Goal: Information Seeking & Learning: Learn about a topic

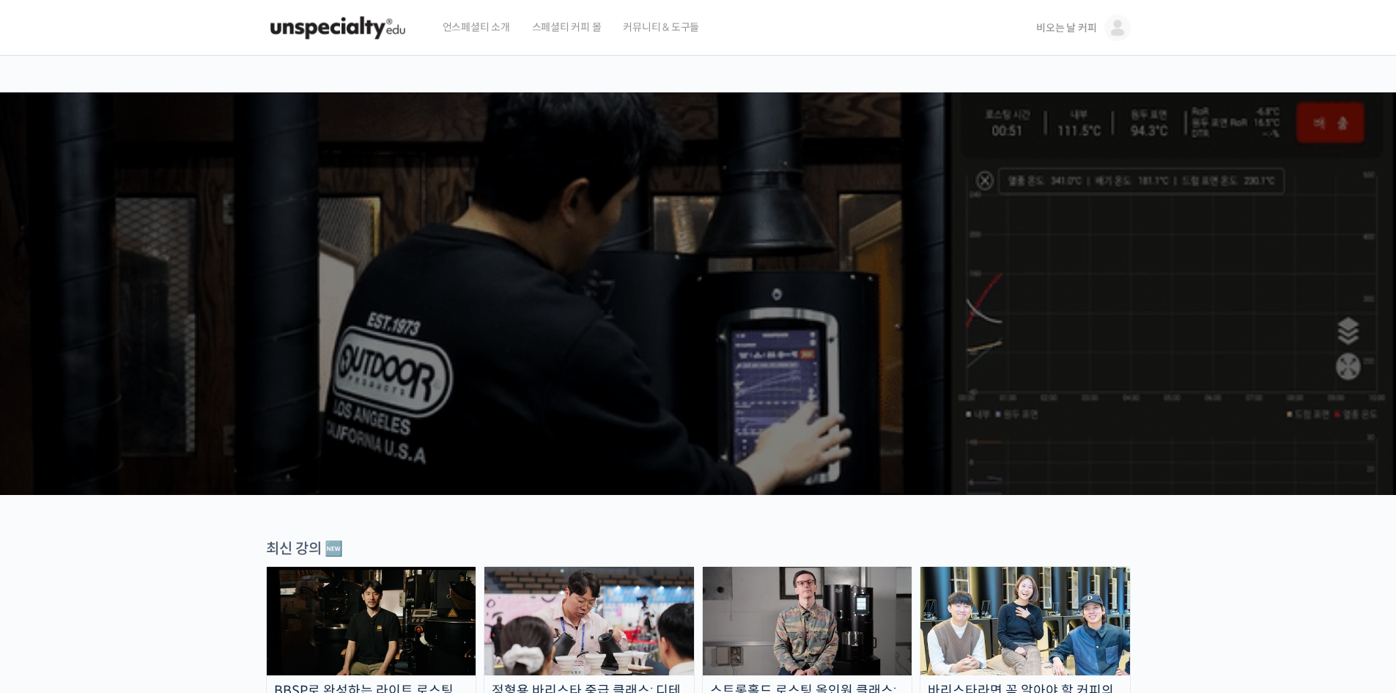
click at [1070, 29] on span "비오는 날 커피" at bounding box center [1067, 27] width 60 height 13
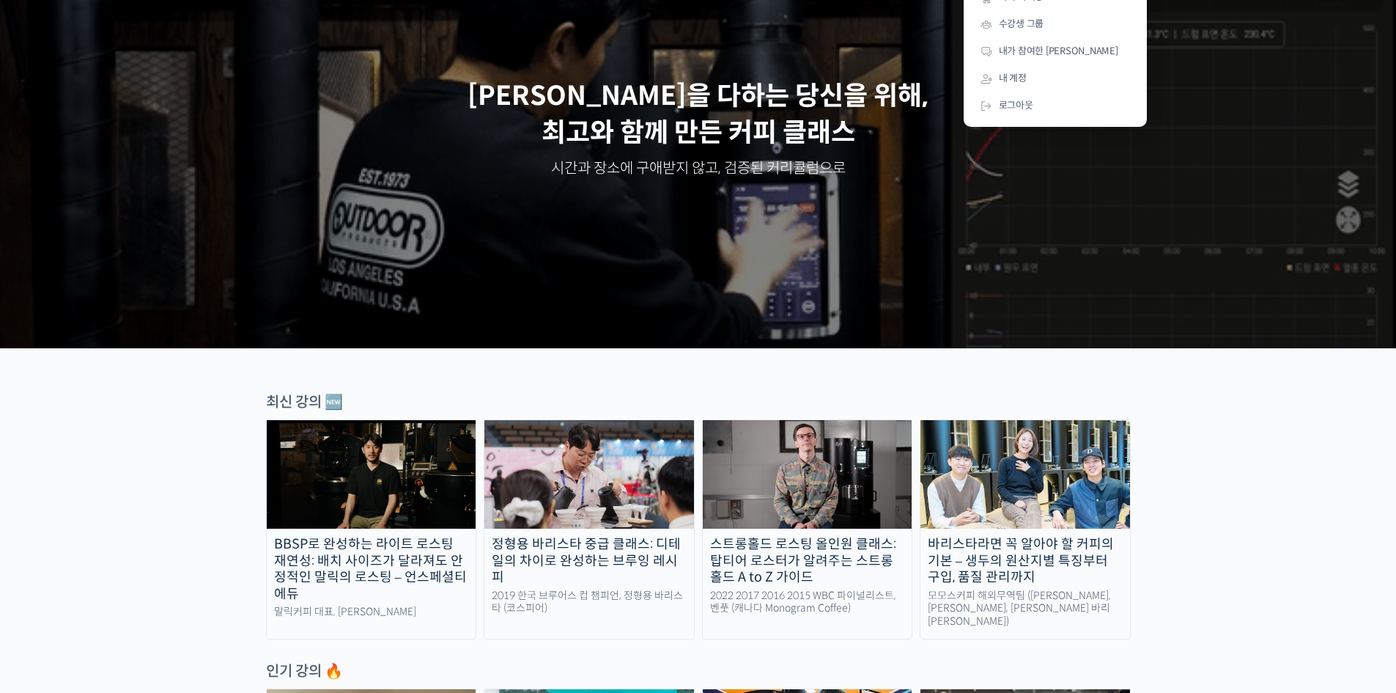
scroll to position [244, 0]
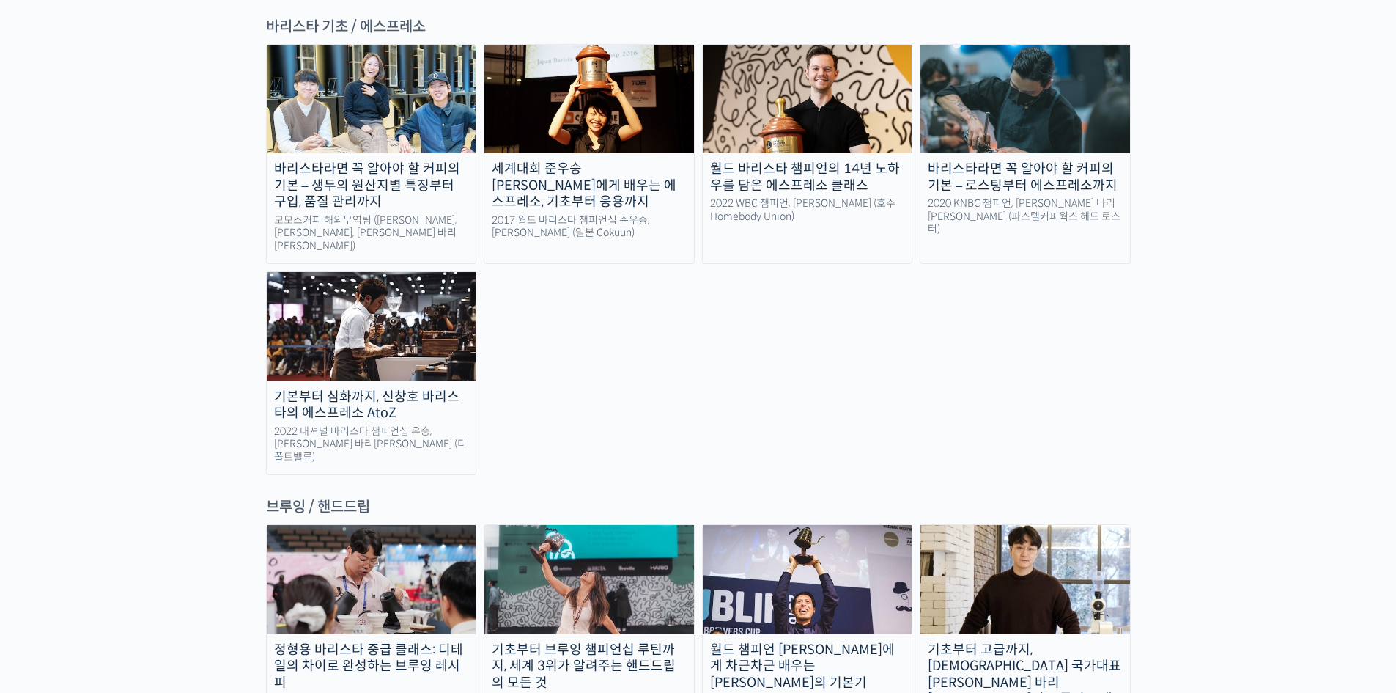
scroll to position [2150, 0]
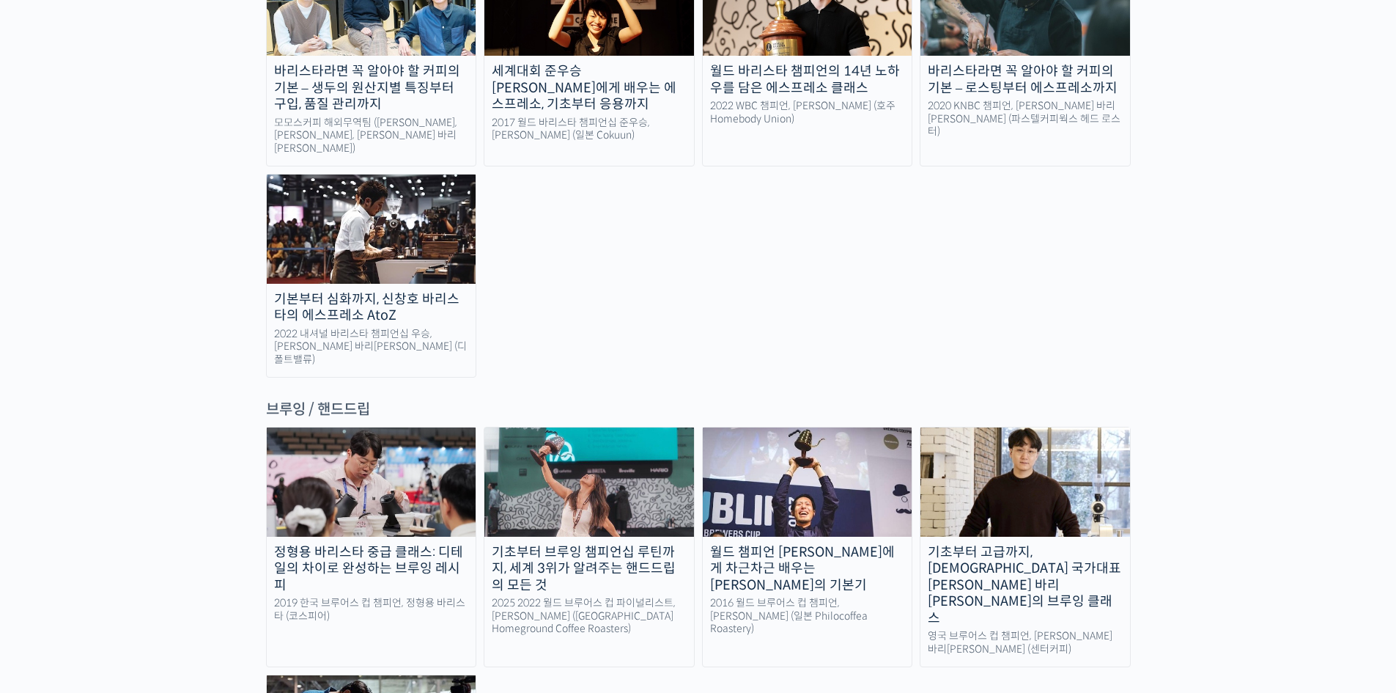
click at [842, 427] on img at bounding box center [808, 481] width 210 height 108
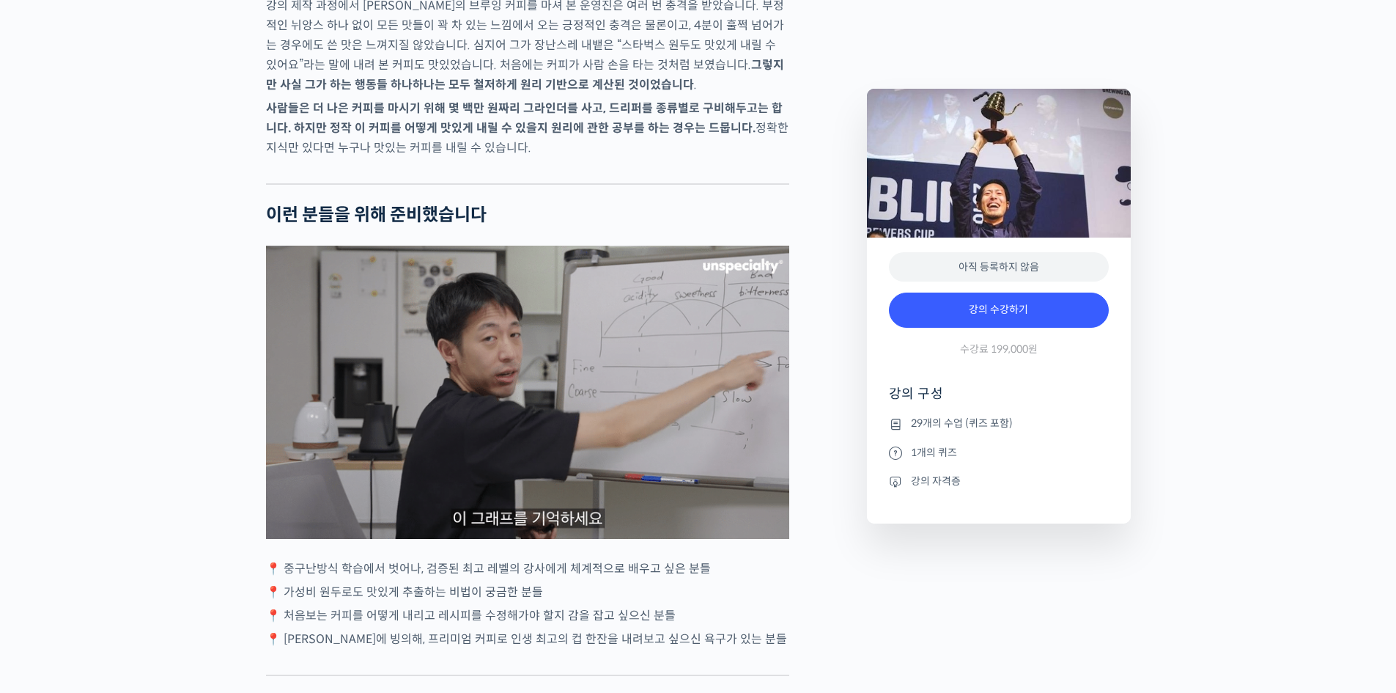
scroll to position [2681, 0]
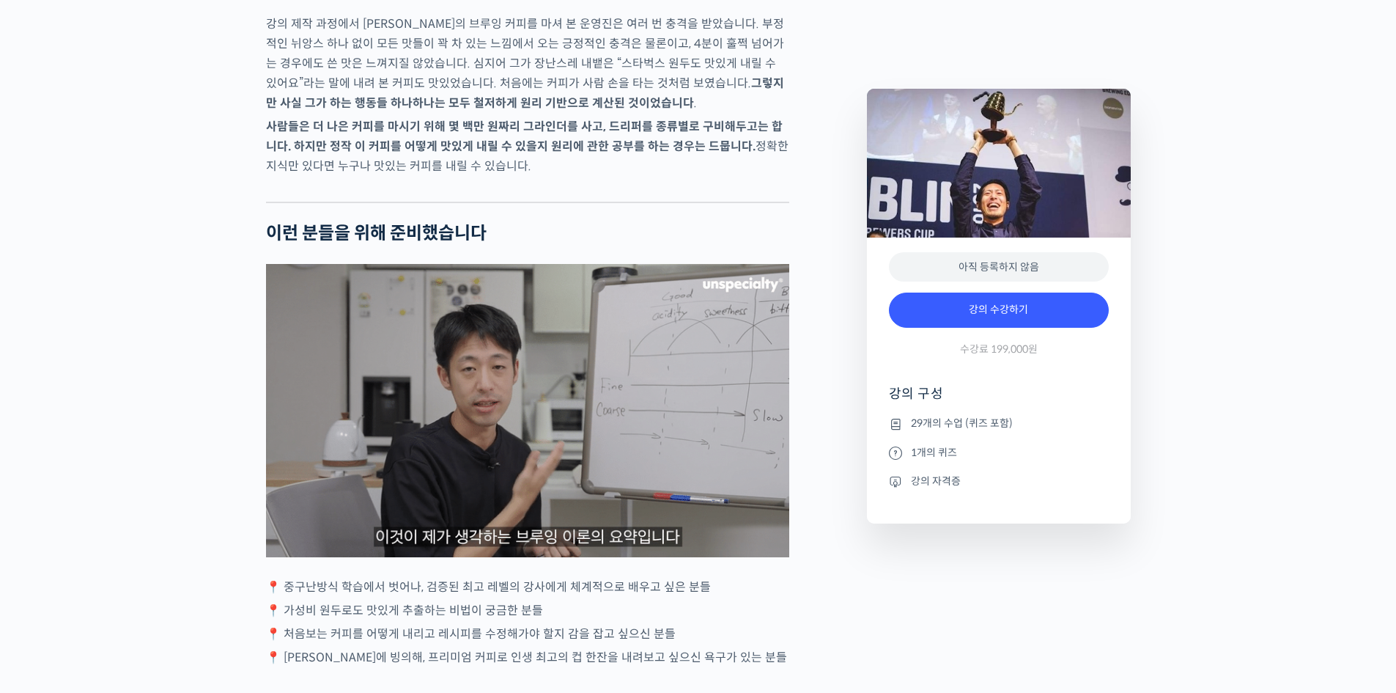
drag, startPoint x: 1403, startPoint y: 59, endPoint x: 1391, endPoint y: 277, distance: 218.8
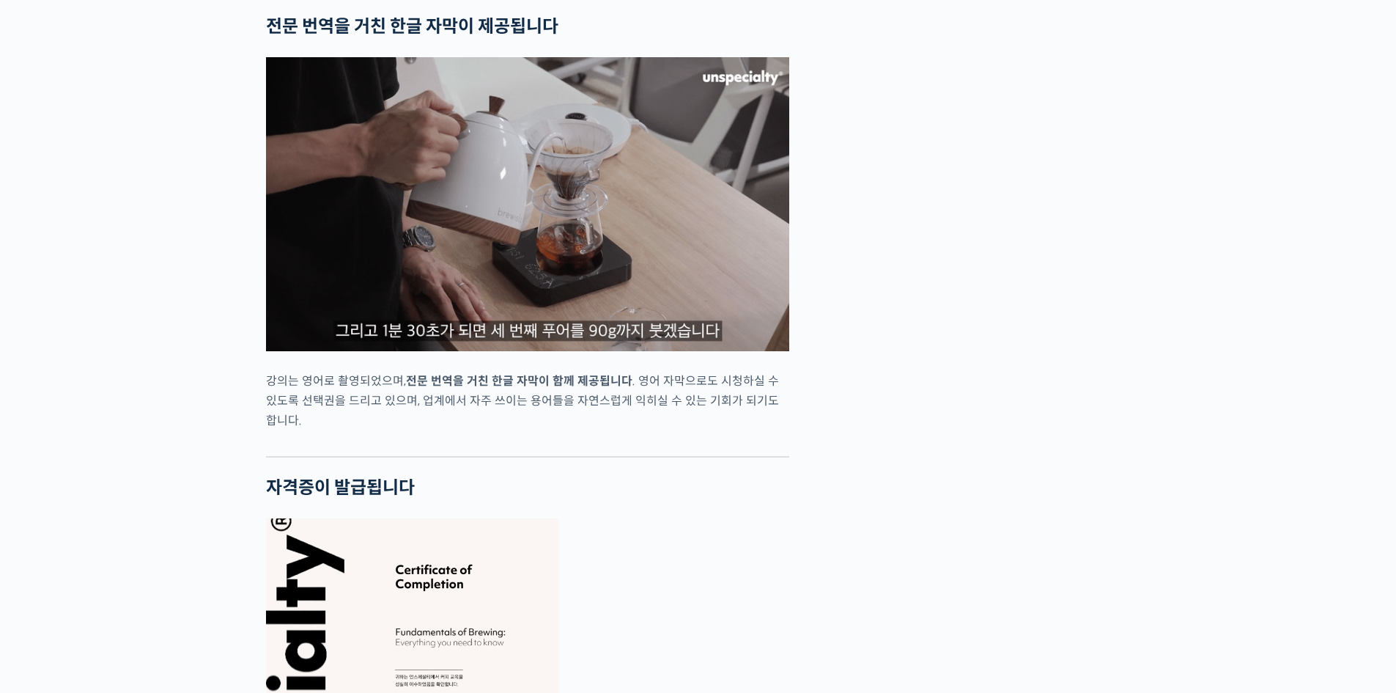
scroll to position [0, 0]
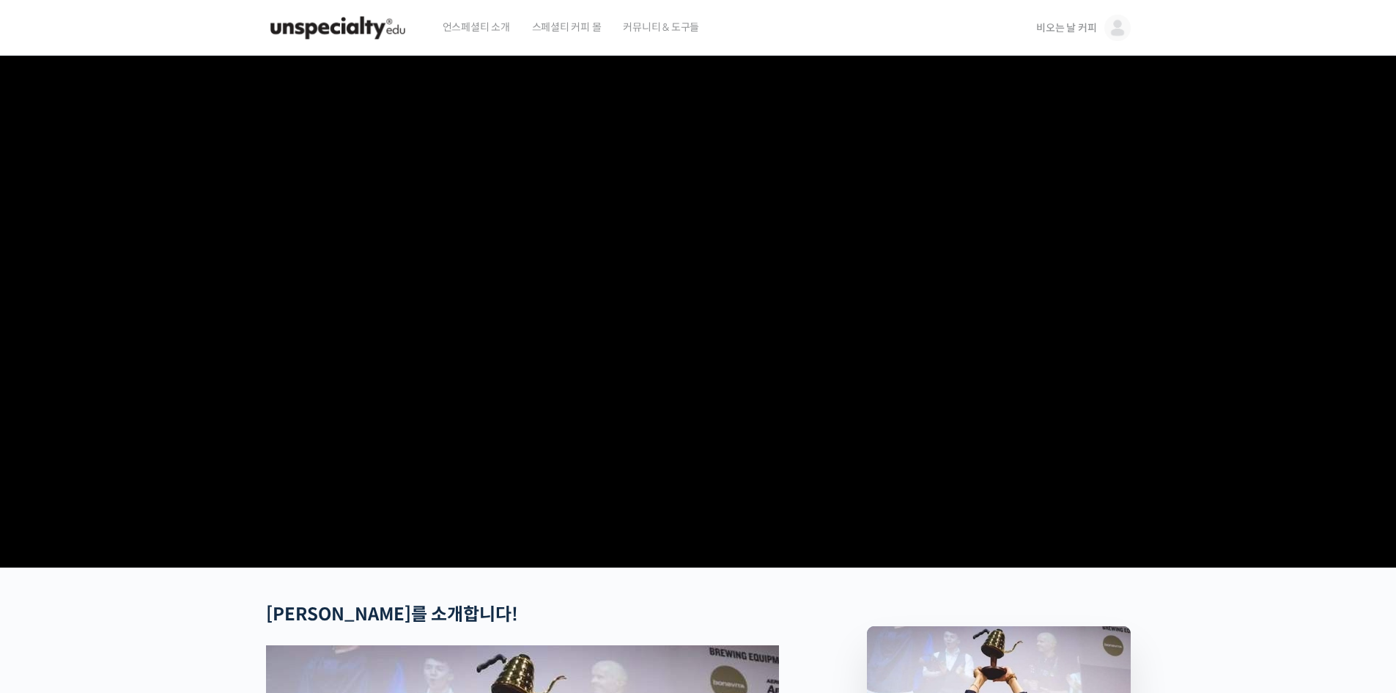
click at [1085, 27] on span "비오는 날 커피" at bounding box center [1067, 27] width 60 height 13
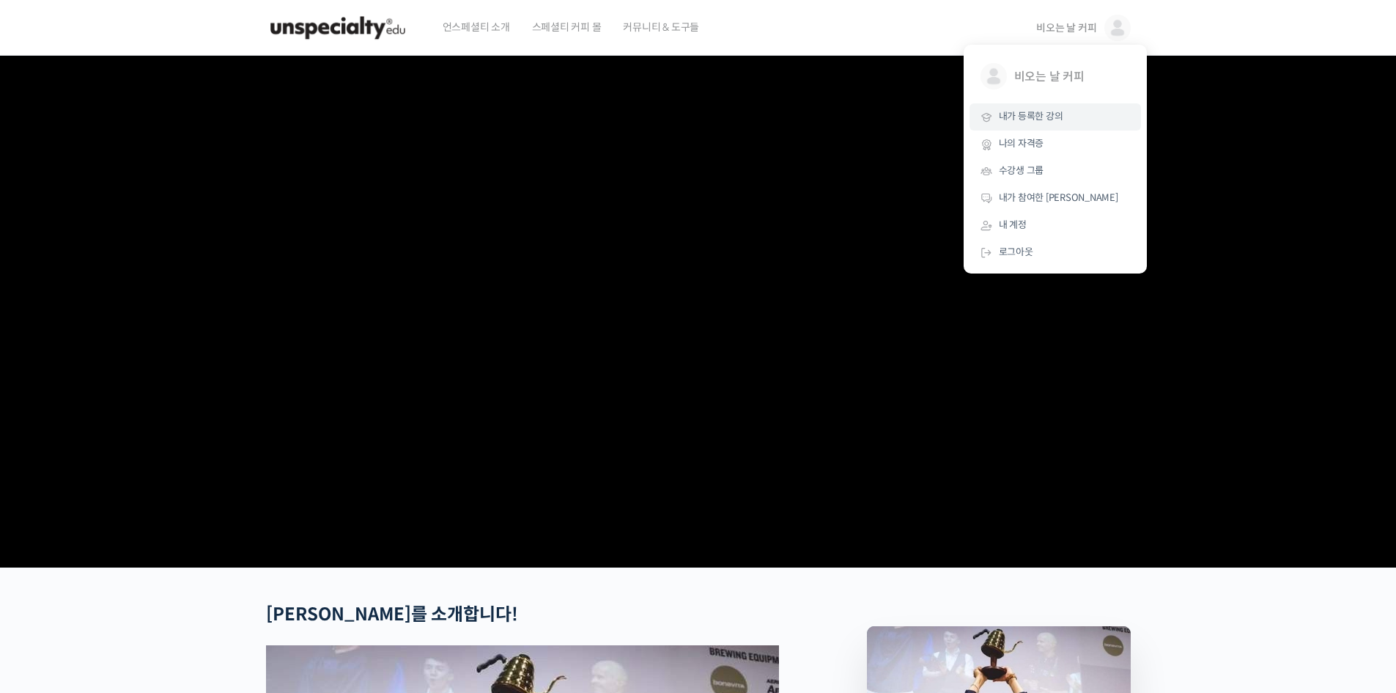
click at [1050, 119] on span "내가 등록한 강의" at bounding box center [1031, 116] width 65 height 12
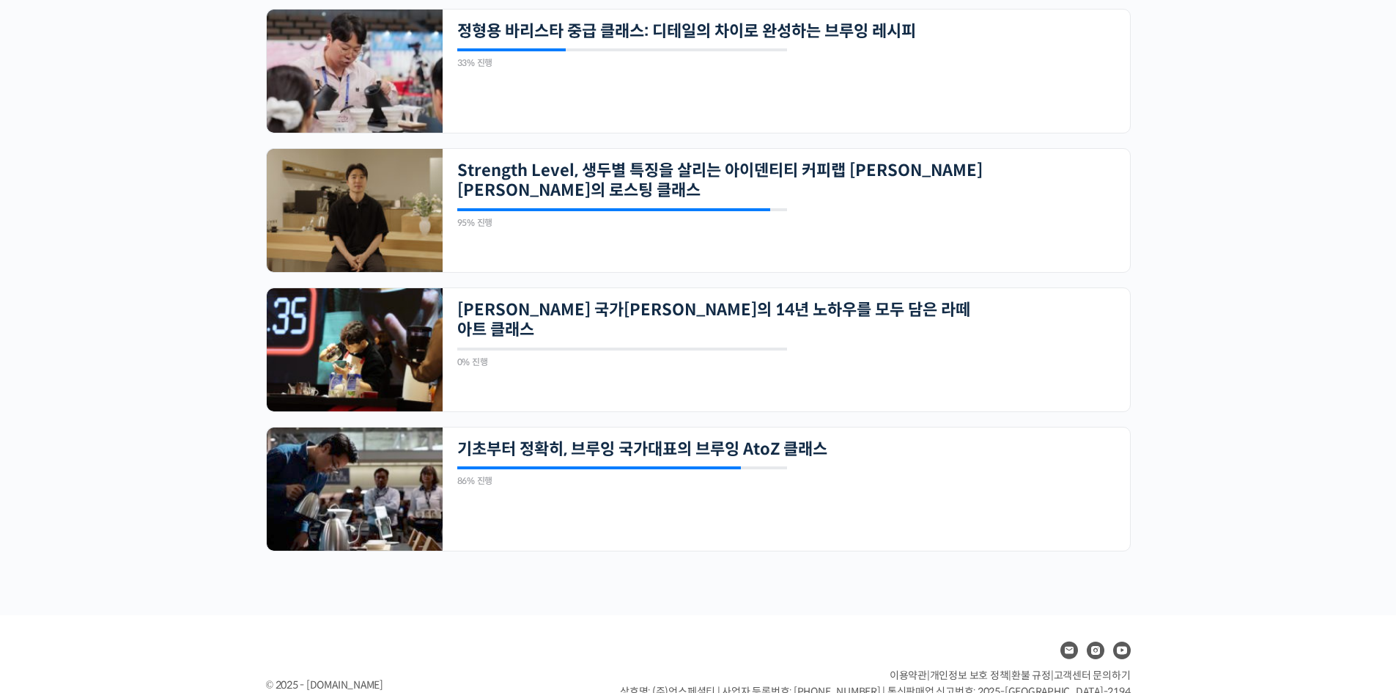
scroll to position [429, 0]
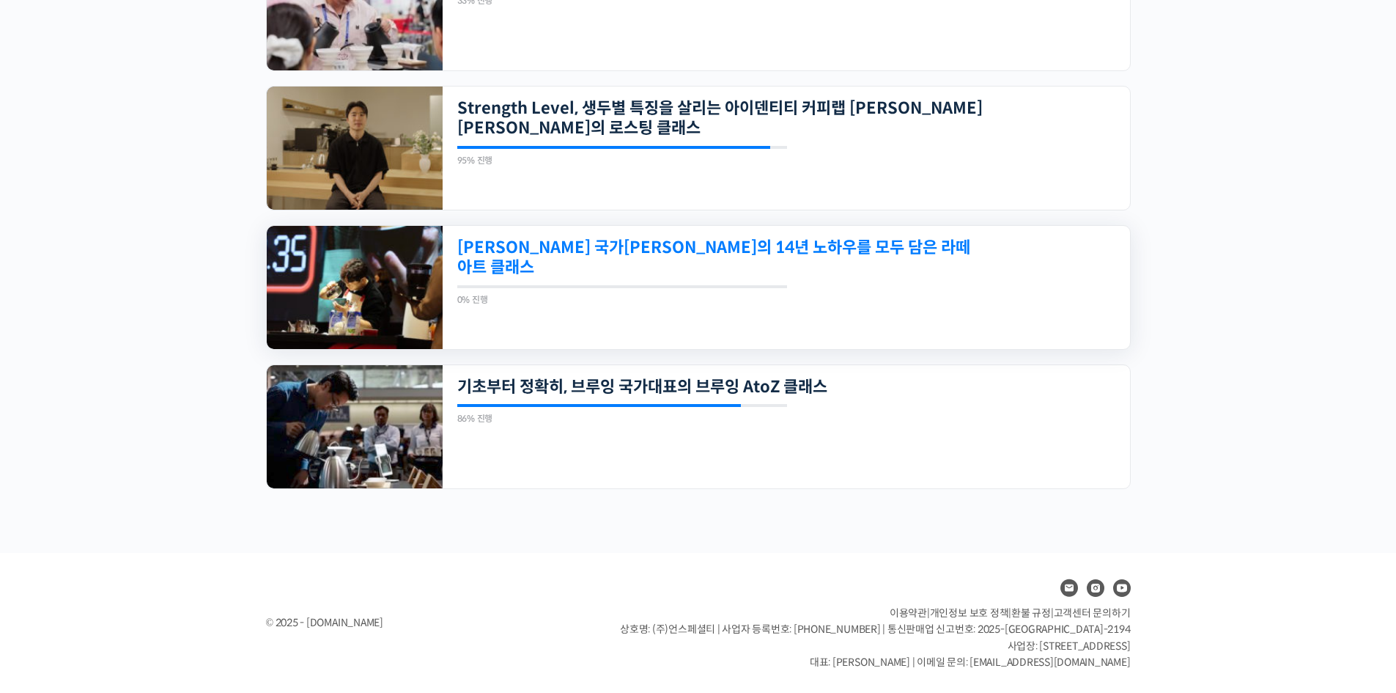
click at [803, 255] on link "[PERSON_NAME] 국가[PERSON_NAME]의 14년 노하우를 모두 담은 라떼아트 클래스" at bounding box center [720, 258] width 526 height 40
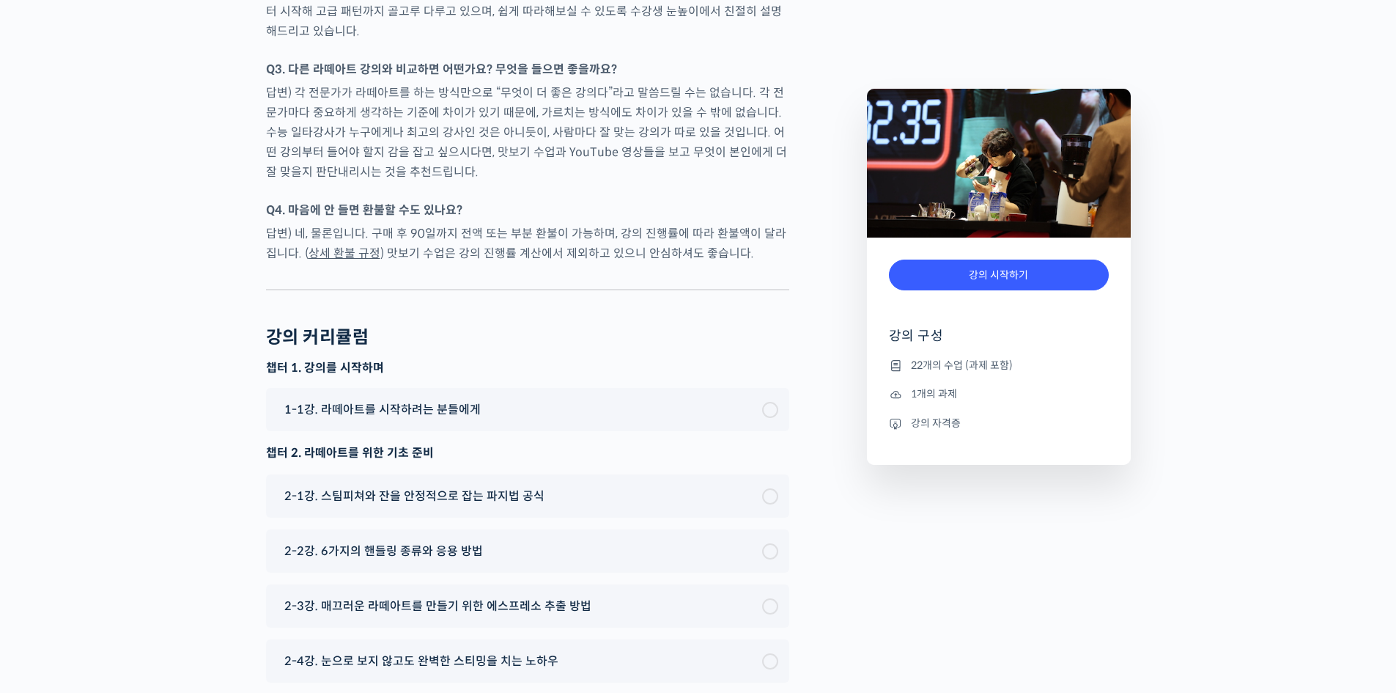
scroll to position [7250, 0]
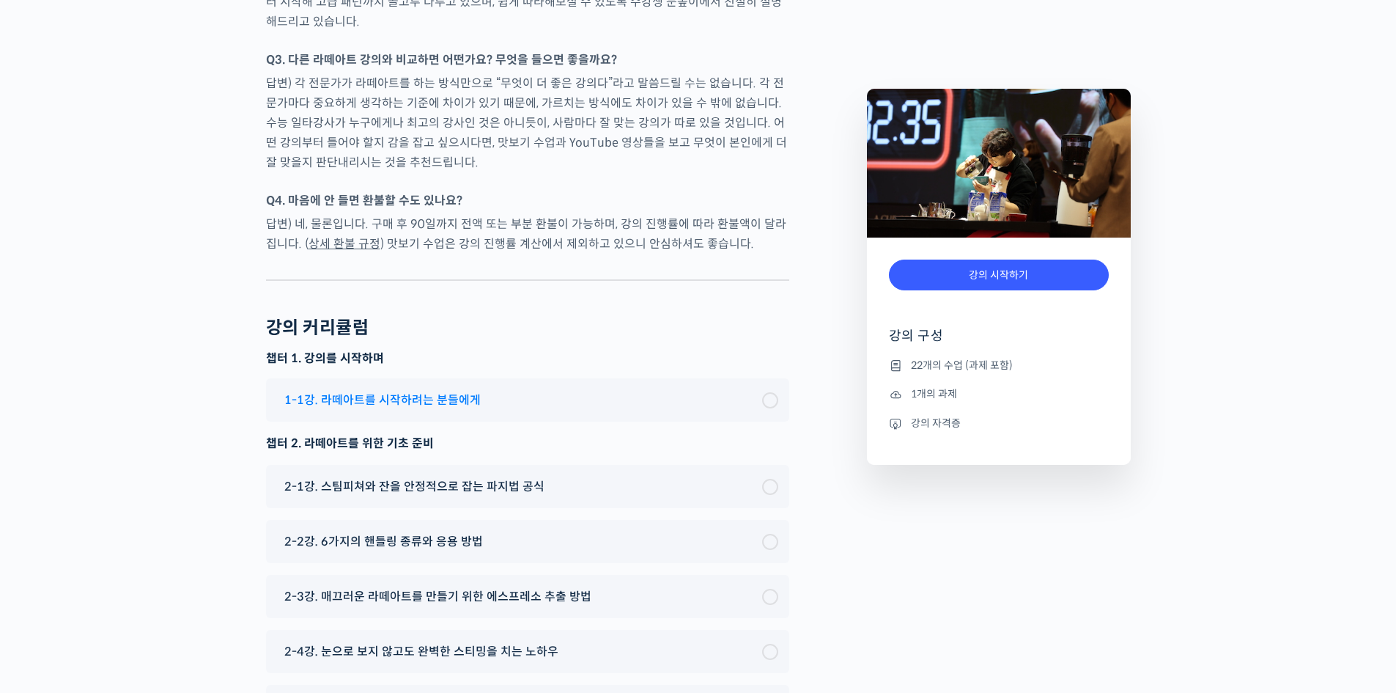
click at [451, 390] on span "1-1강. 라떼아트를 시작하려는 분들에게" at bounding box center [382, 400] width 196 height 20
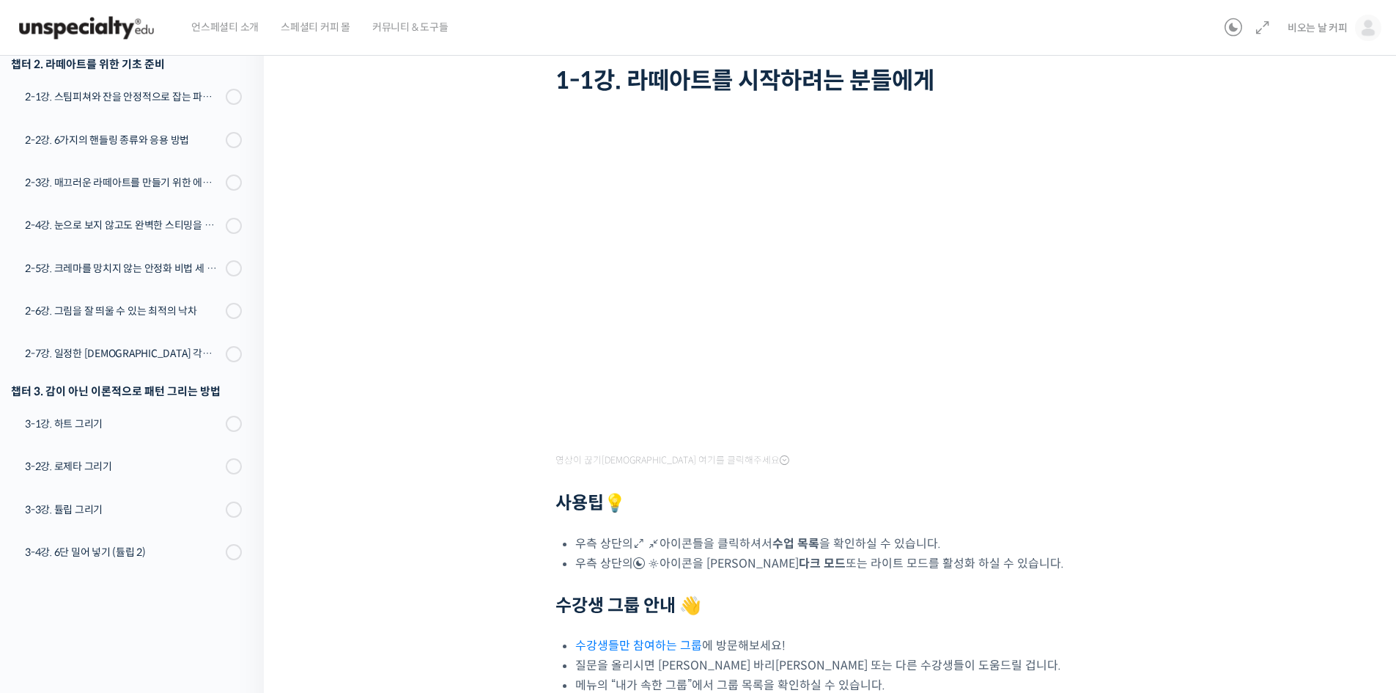
scroll to position [251, 0]
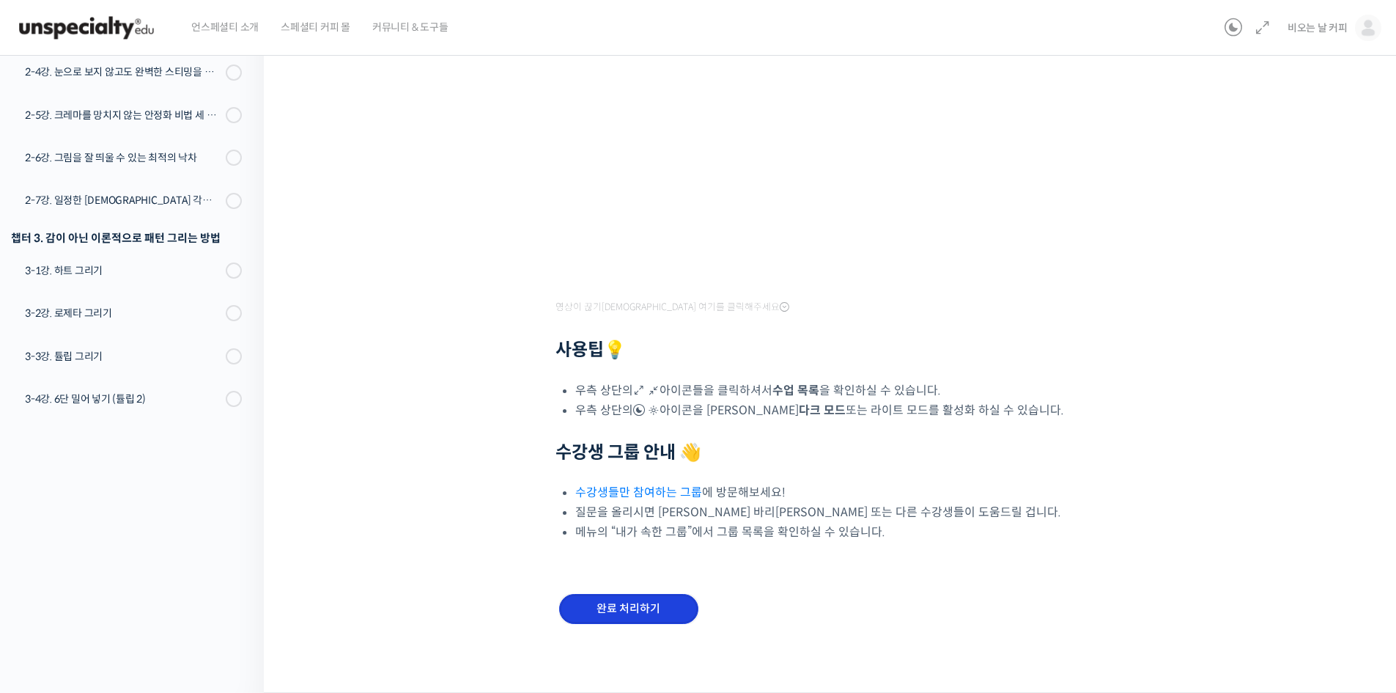
click at [658, 615] on input "완료 처리하기" at bounding box center [628, 609] width 139 height 30
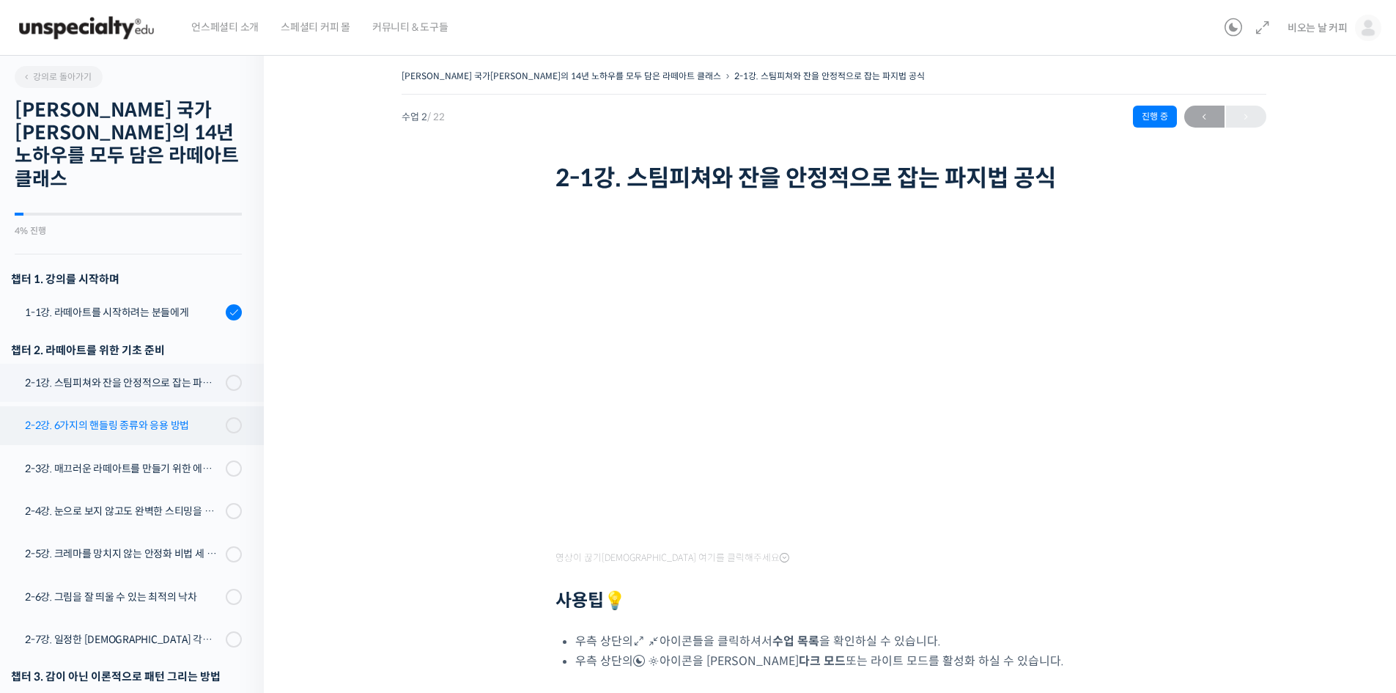
scroll to position [97, 0]
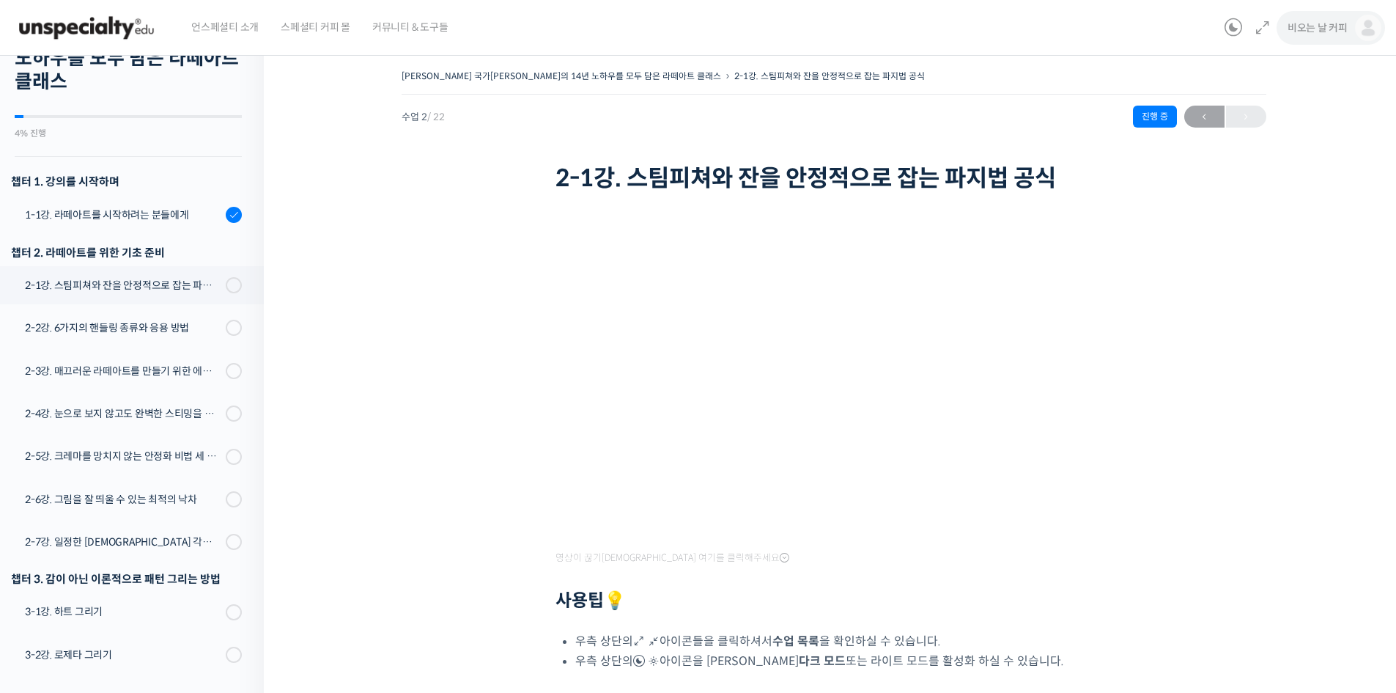
click at [1326, 25] on span "비오는 날 커피" at bounding box center [1318, 27] width 60 height 13
click at [1295, 113] on span "내가 등록한 강의" at bounding box center [1282, 116] width 65 height 12
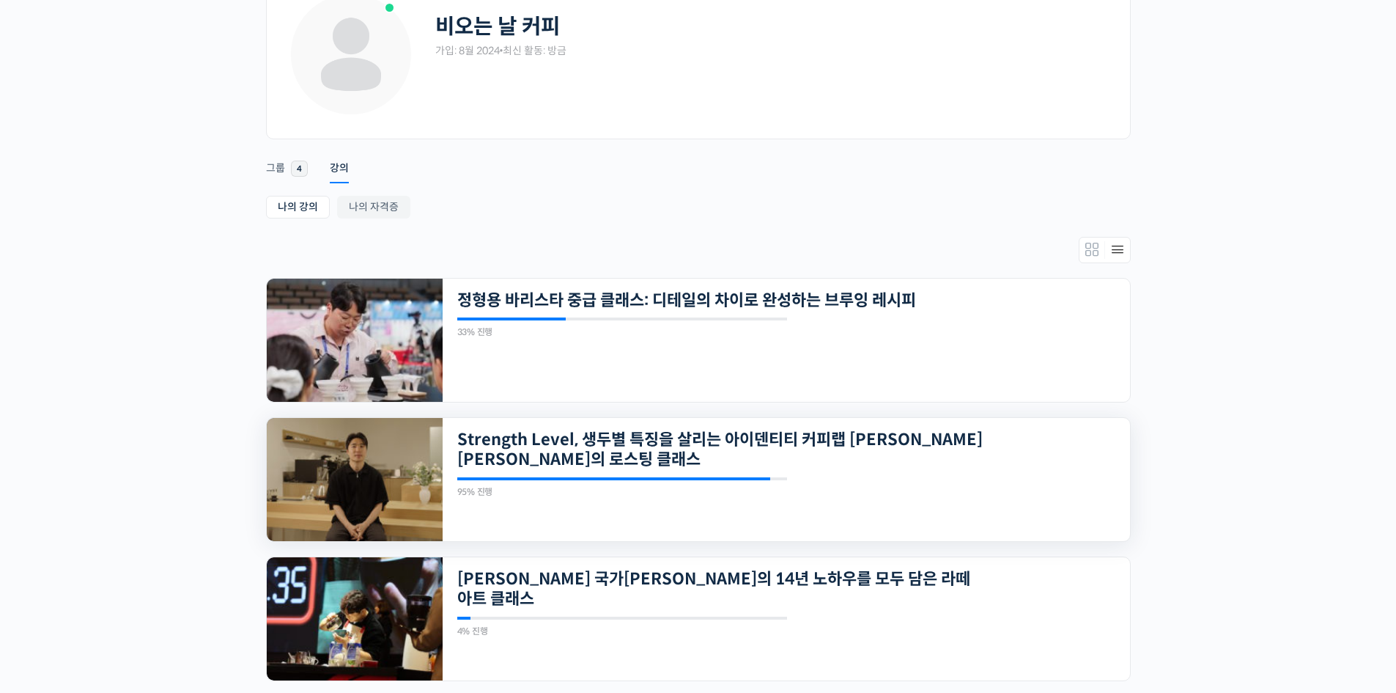
scroll to position [122, 0]
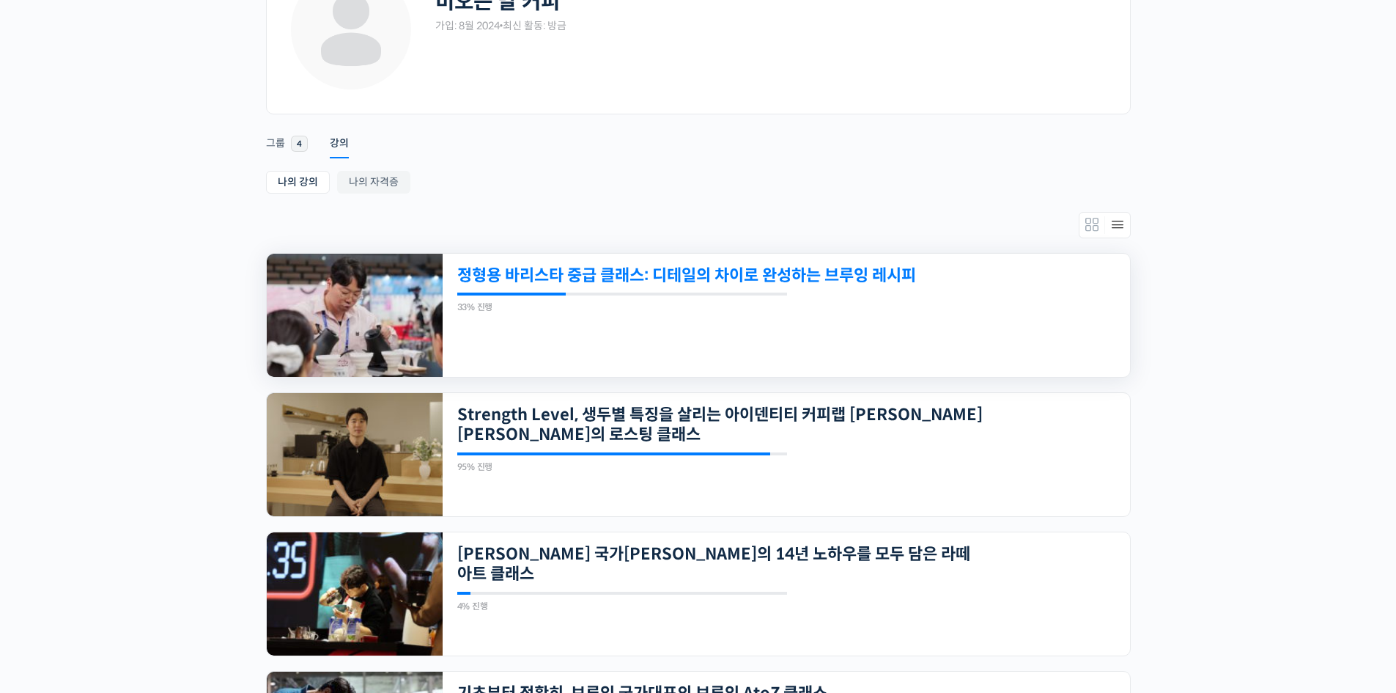
click at [824, 281] on link "정형용 바리스타 중급 클래스: 디테일의 차이로 완성하는 브루잉 레시피" at bounding box center [720, 275] width 526 height 20
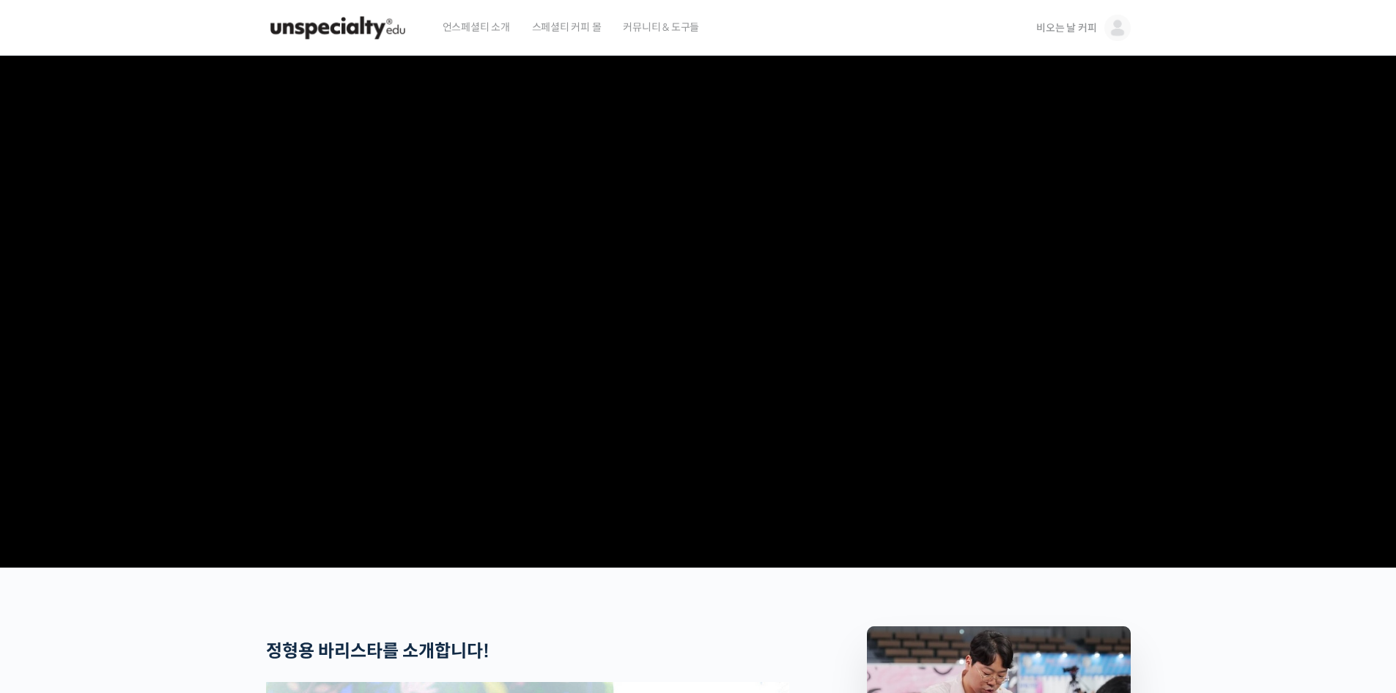
click at [353, 23] on img at bounding box center [338, 28] width 144 height 44
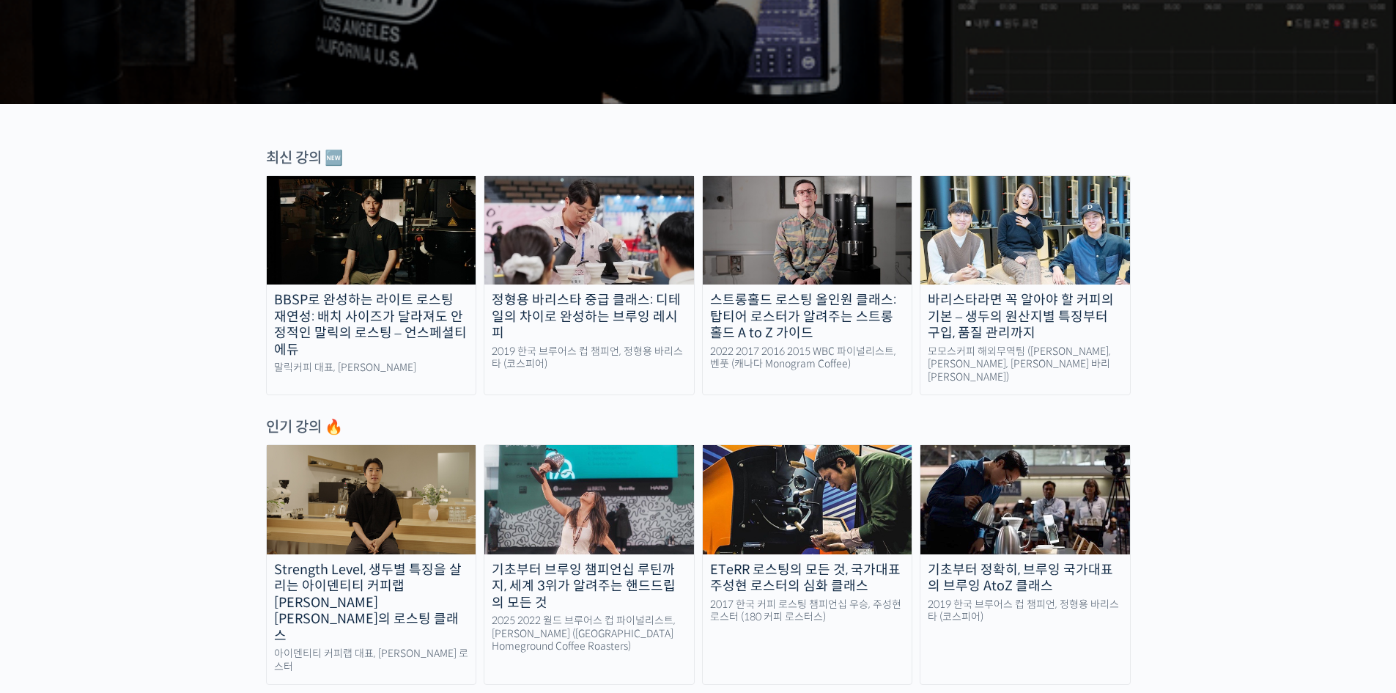
scroll to position [464, 0]
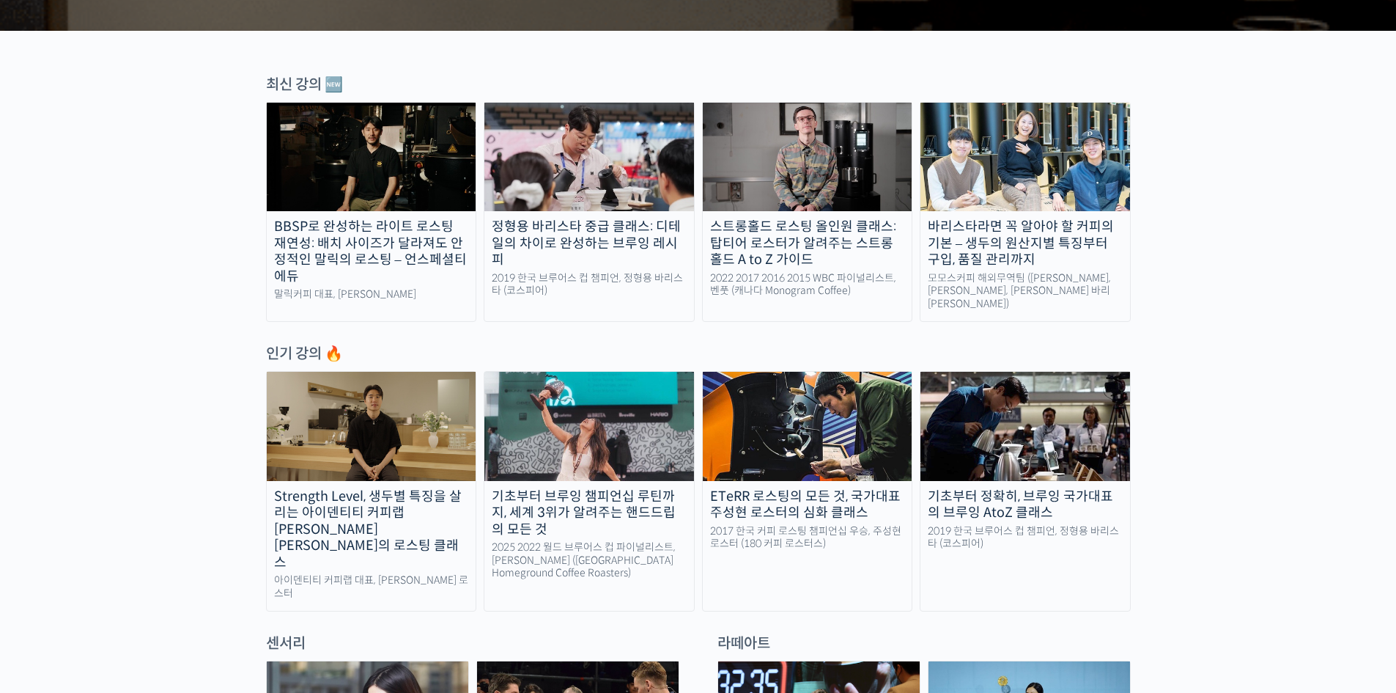
click at [599, 503] on div "기초부터 브루잉 챔피언십 루틴까지, 세계 3위가 알려주는 핸드드립의 모든 것" at bounding box center [590, 513] width 210 height 50
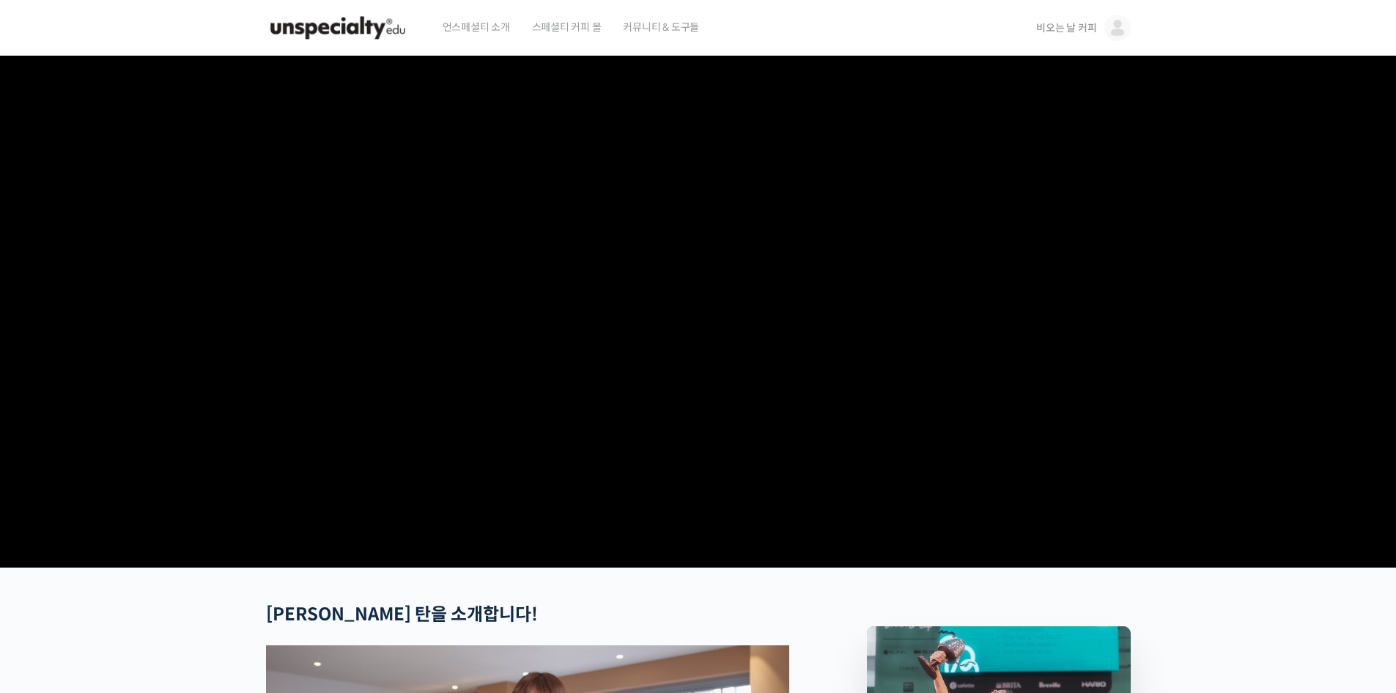
click at [351, 35] on img at bounding box center [338, 28] width 144 height 44
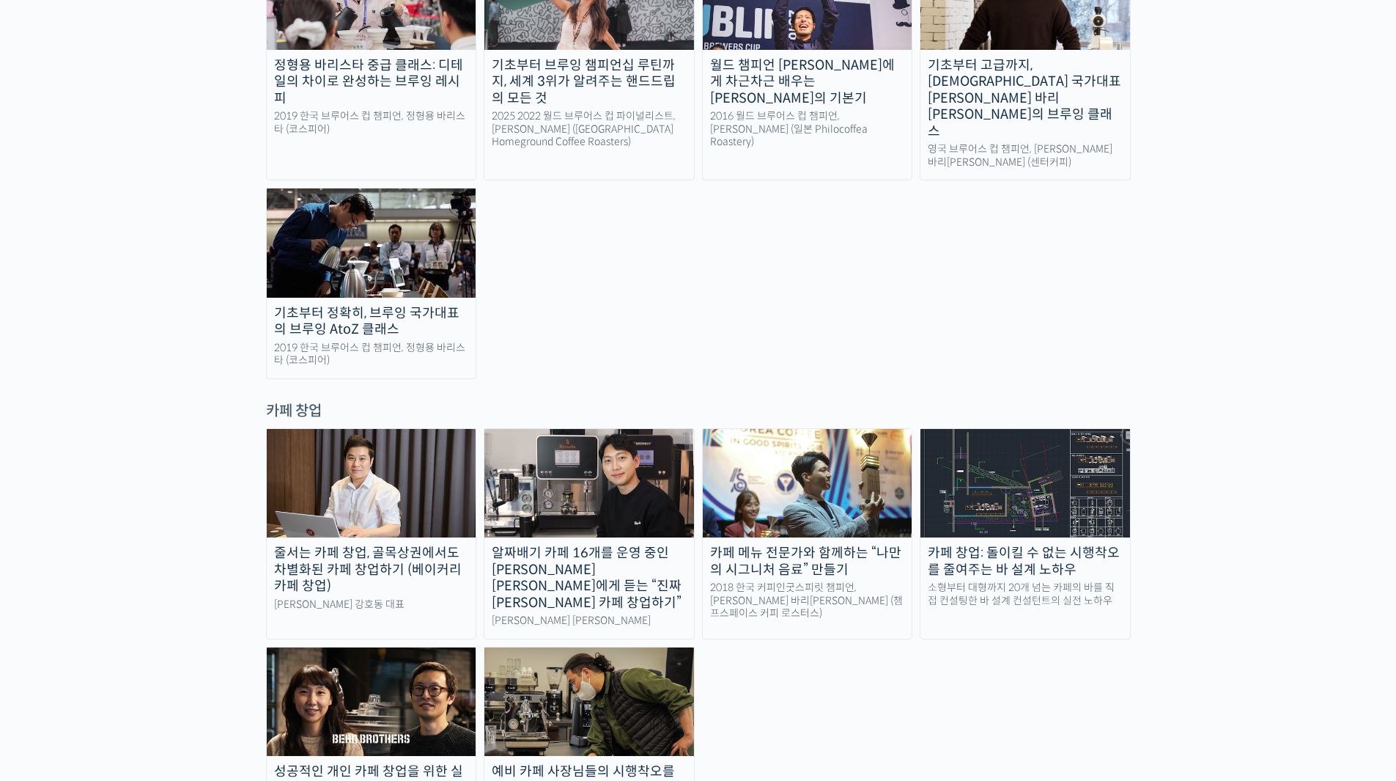
scroll to position [2759, 0]
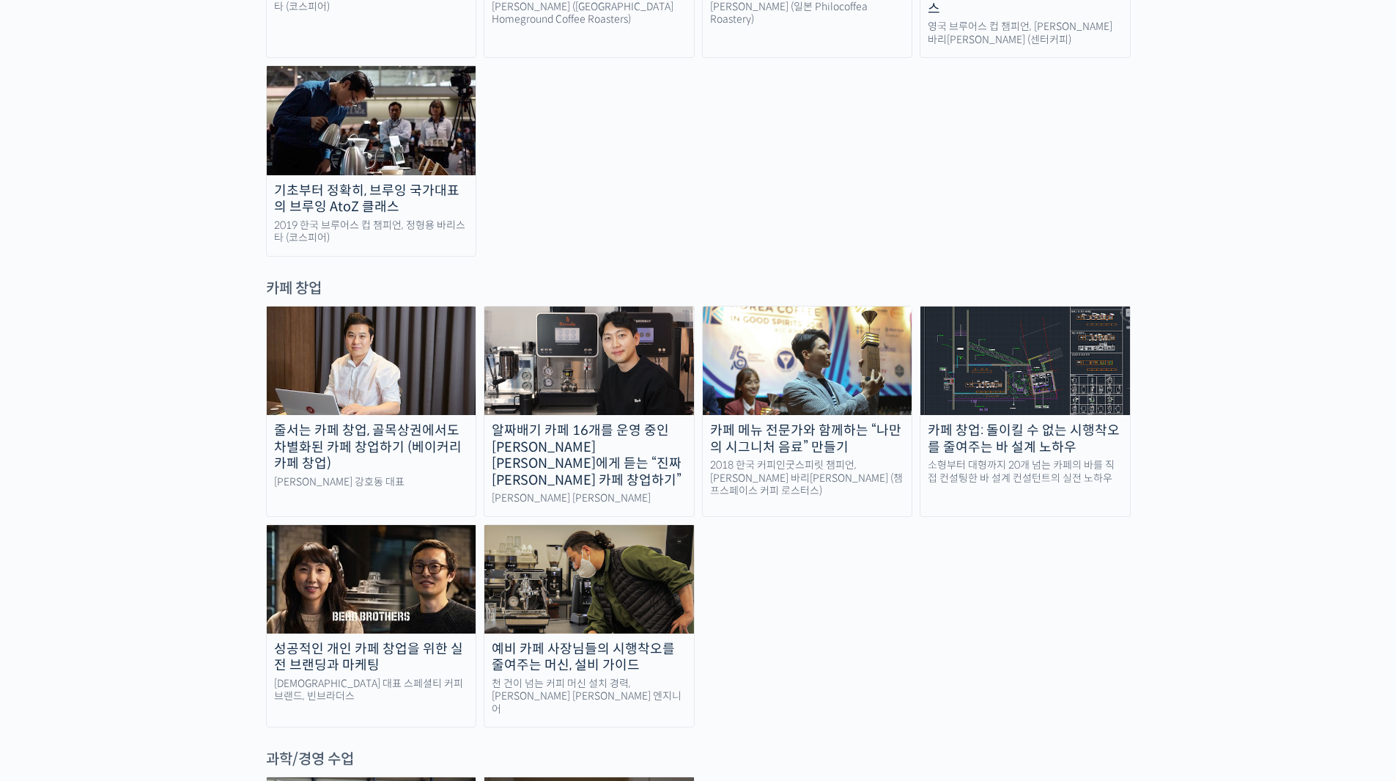
click at [806, 422] on div "카페 메뉴 전문가와 함께하는 “나만의 시그니처 음료” 만들기" at bounding box center [808, 438] width 210 height 33
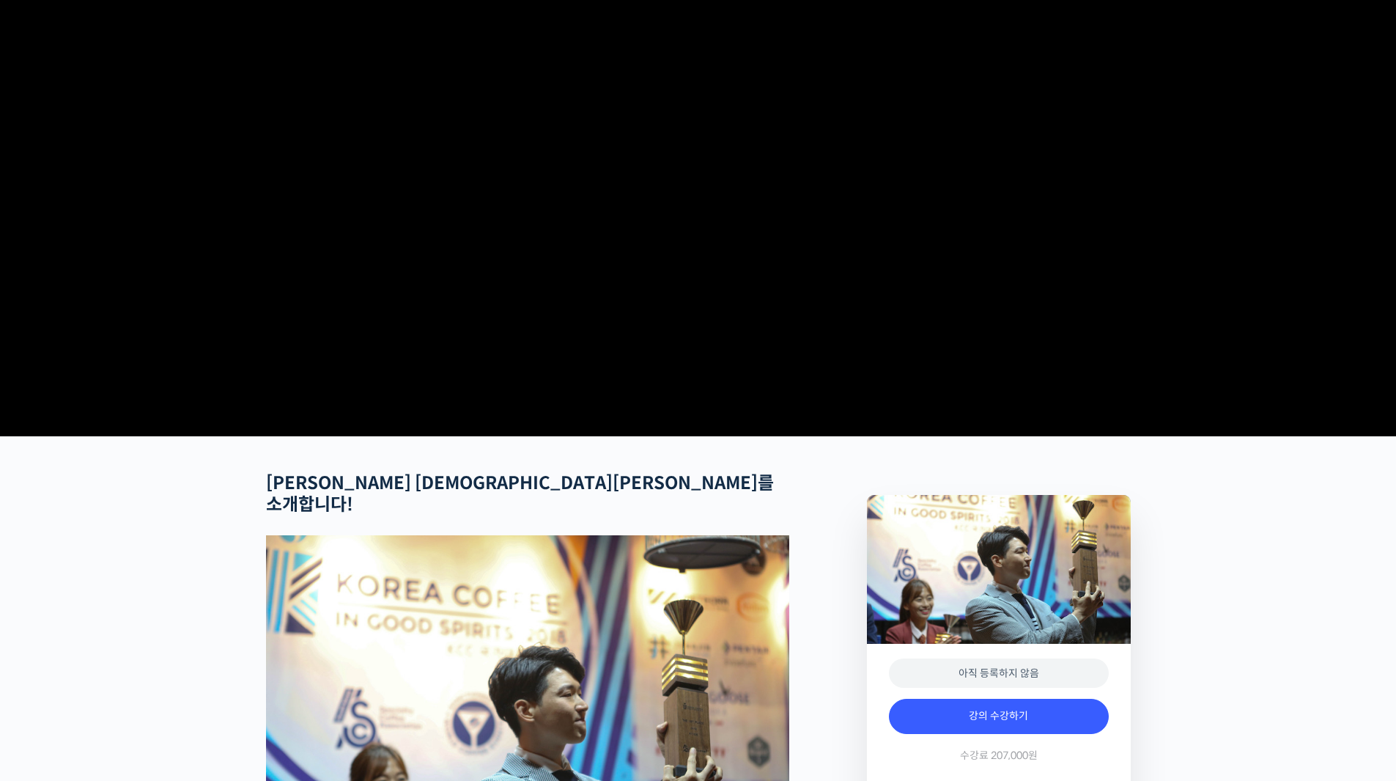
scroll to position [58, 0]
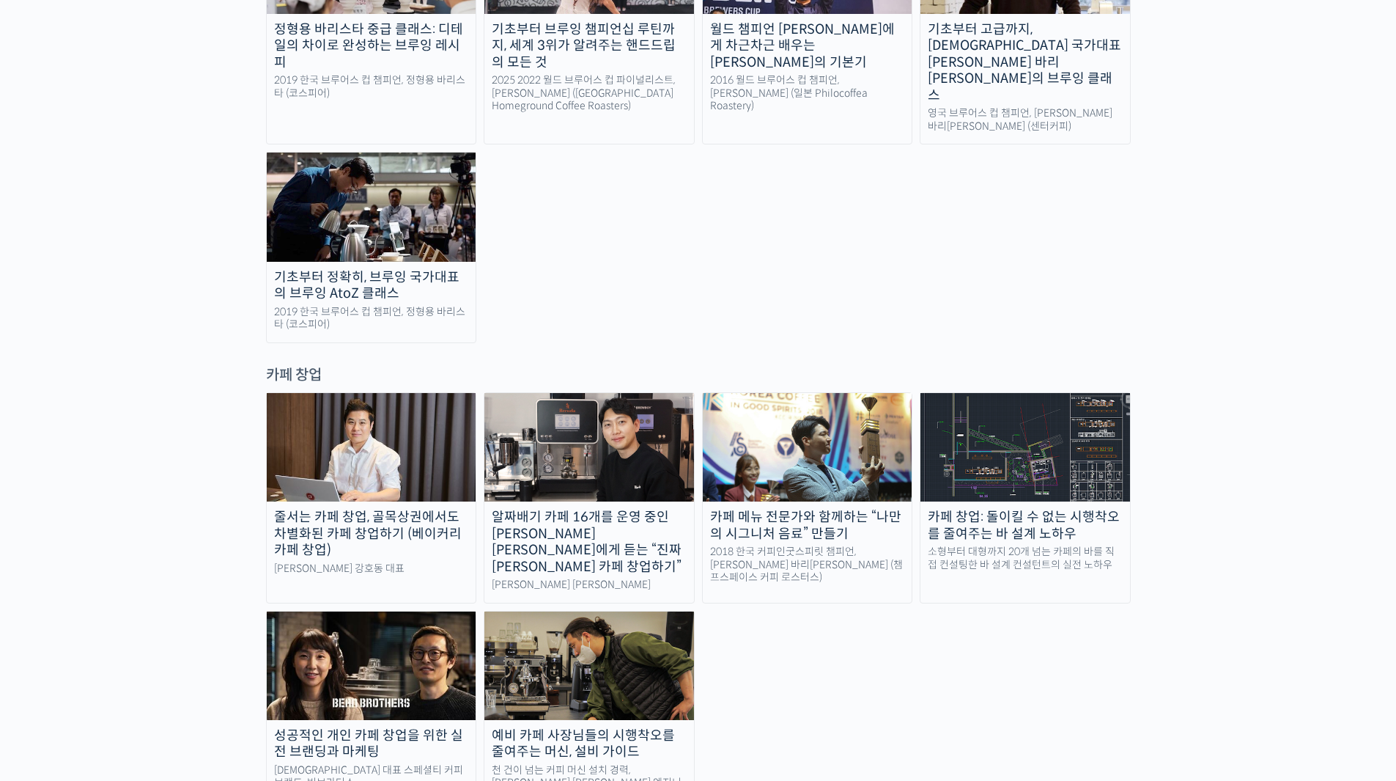
scroll to position [2575, 0]
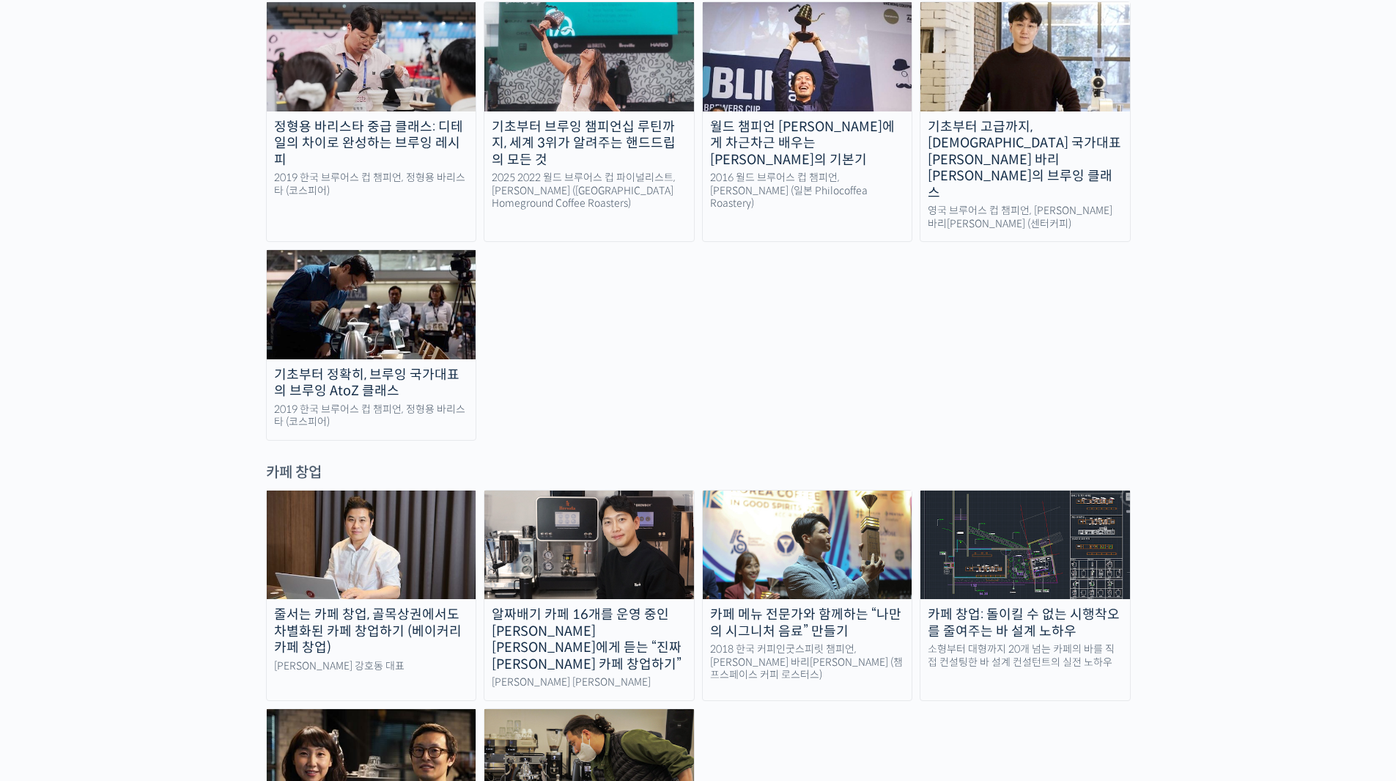
click at [405, 606] on div "줄서는 카페 창업, 골목상권에서도 차별화된 카페 창업하기 (베이커리 카페 창업)" at bounding box center [372, 631] width 210 height 50
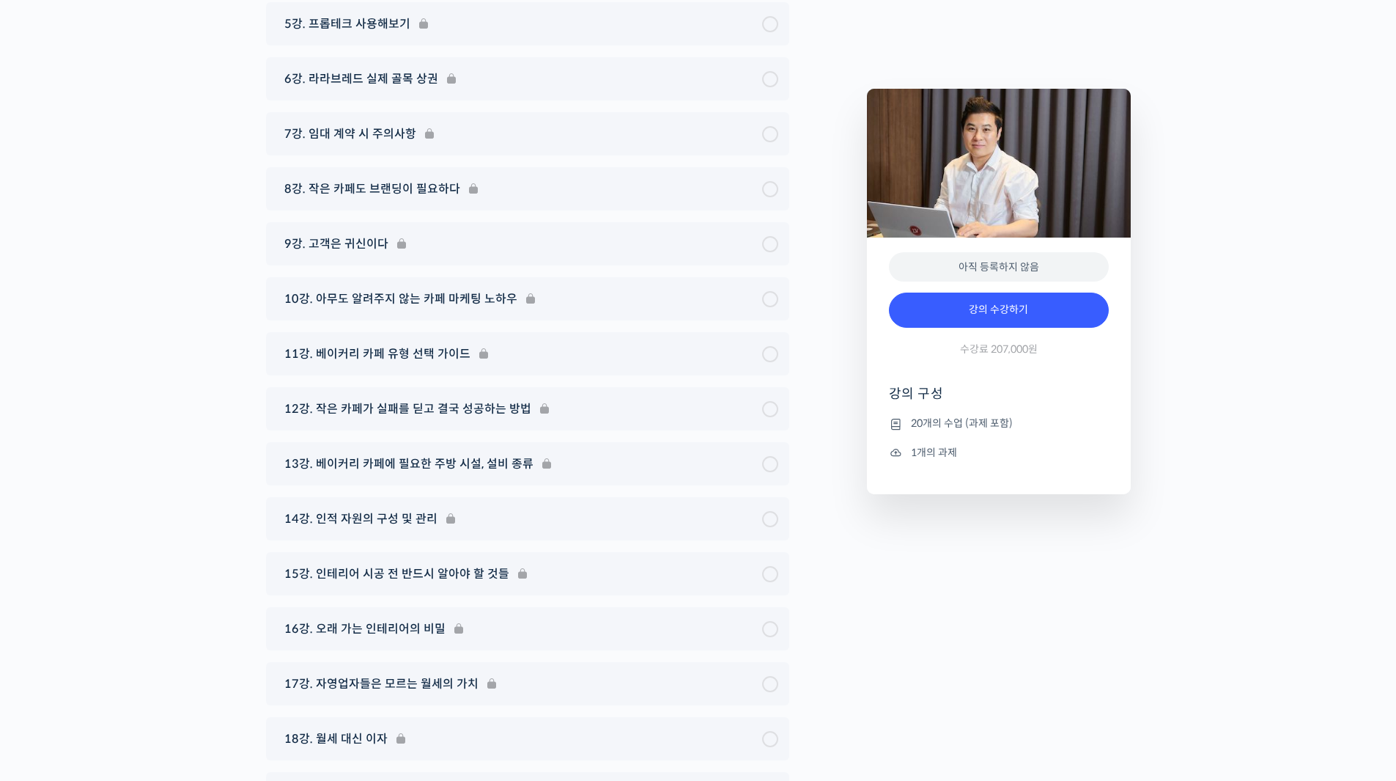
scroll to position [7076, 0]
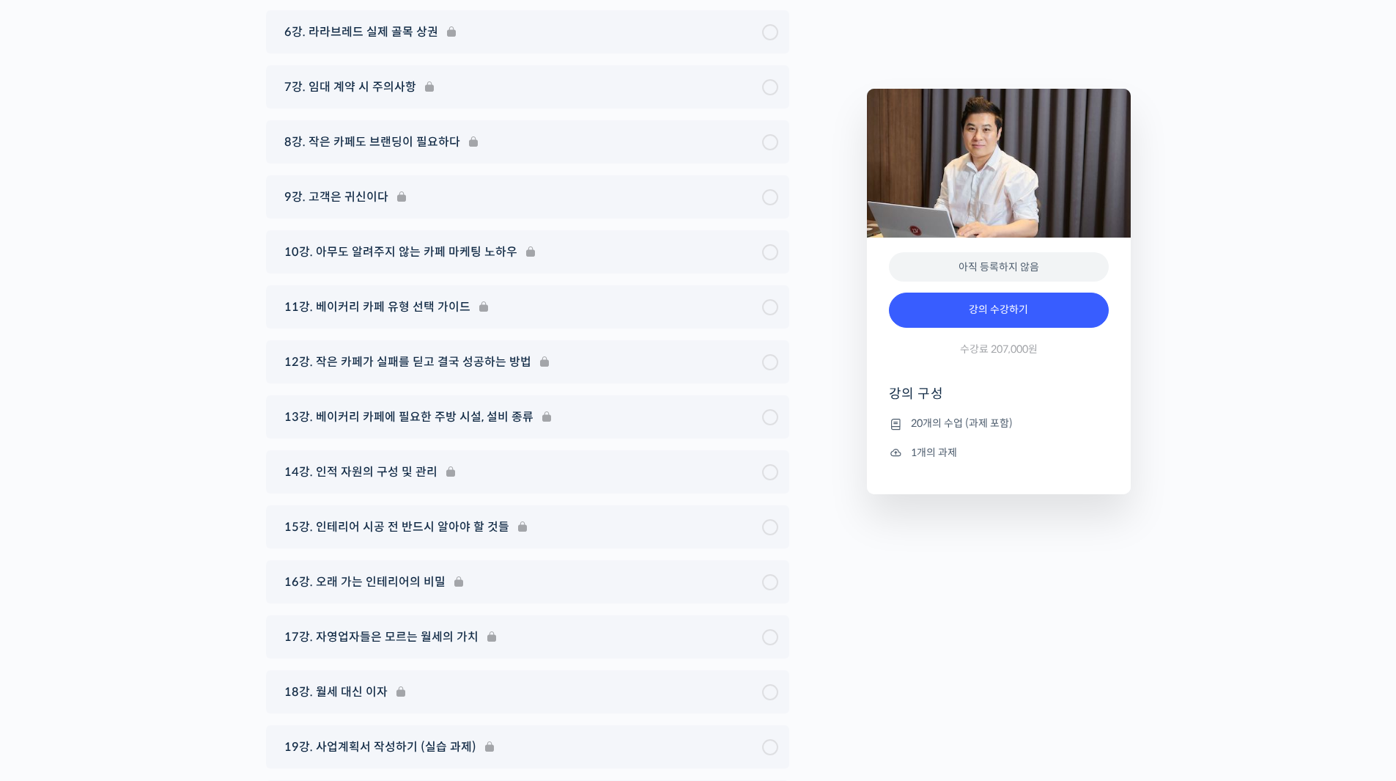
drag, startPoint x: 1400, startPoint y: 63, endPoint x: 1324, endPoint y: 737, distance: 678.0
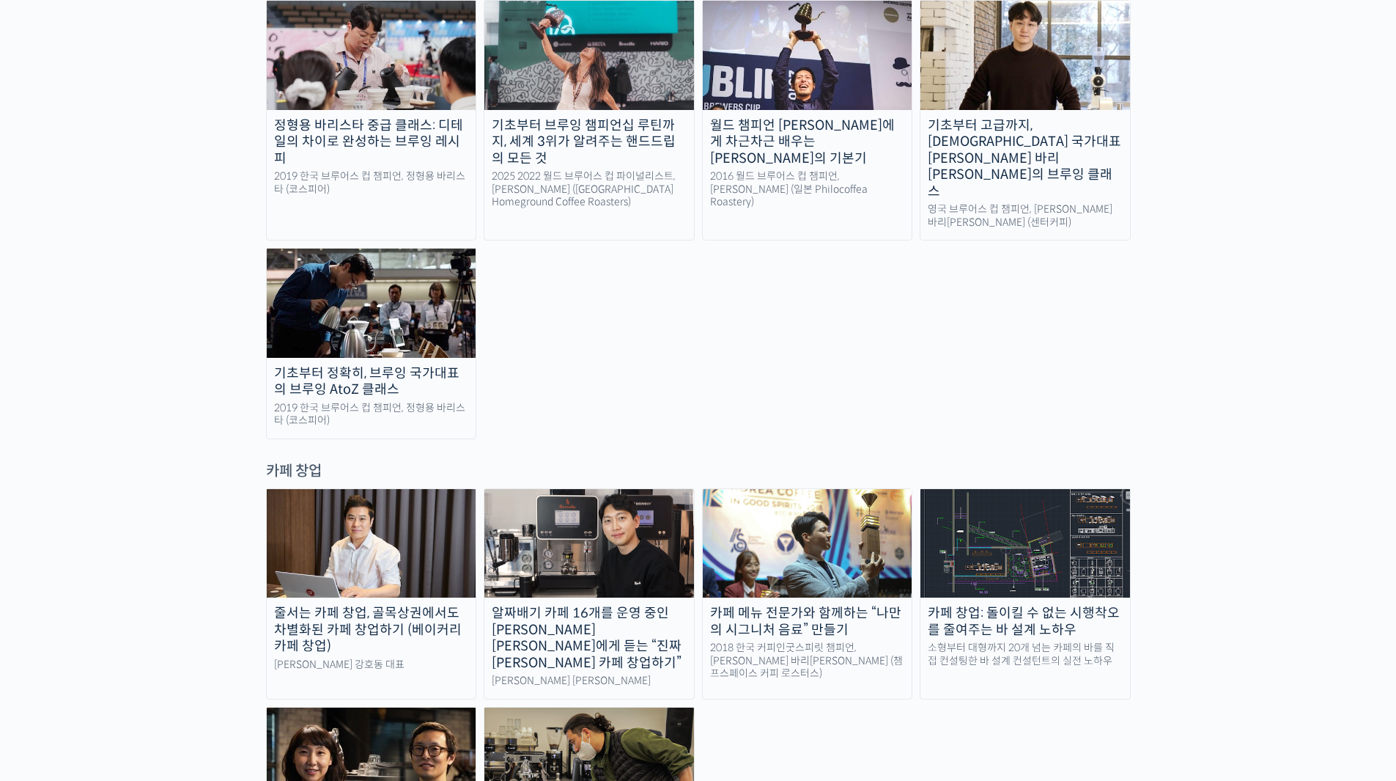
click at [636, 605] on div "알짜배기 카페 16개를 운영 중인 [PERSON_NAME] [PERSON_NAME]에게 듣는 “진짜 [PERSON_NAME] 카페 창업하기”" at bounding box center [590, 638] width 210 height 66
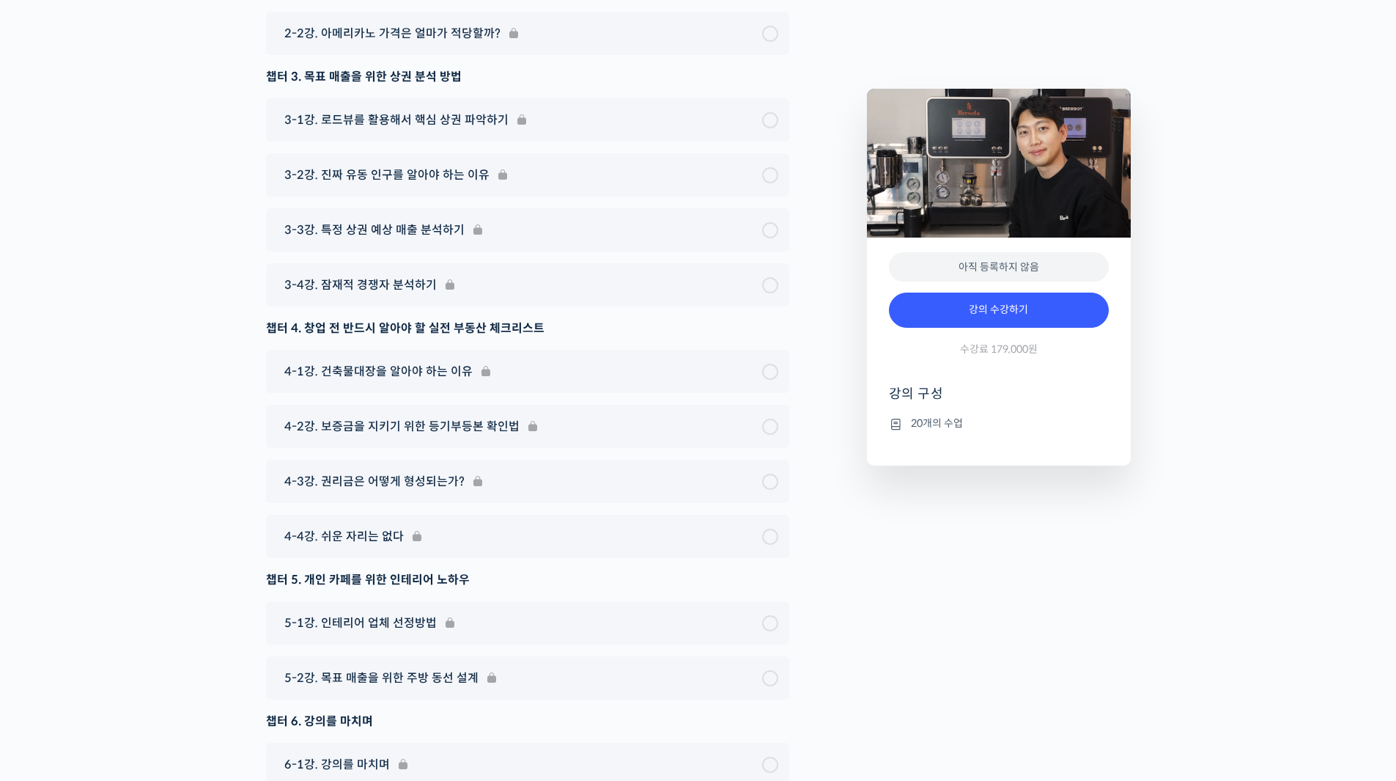
scroll to position [5935, 0]
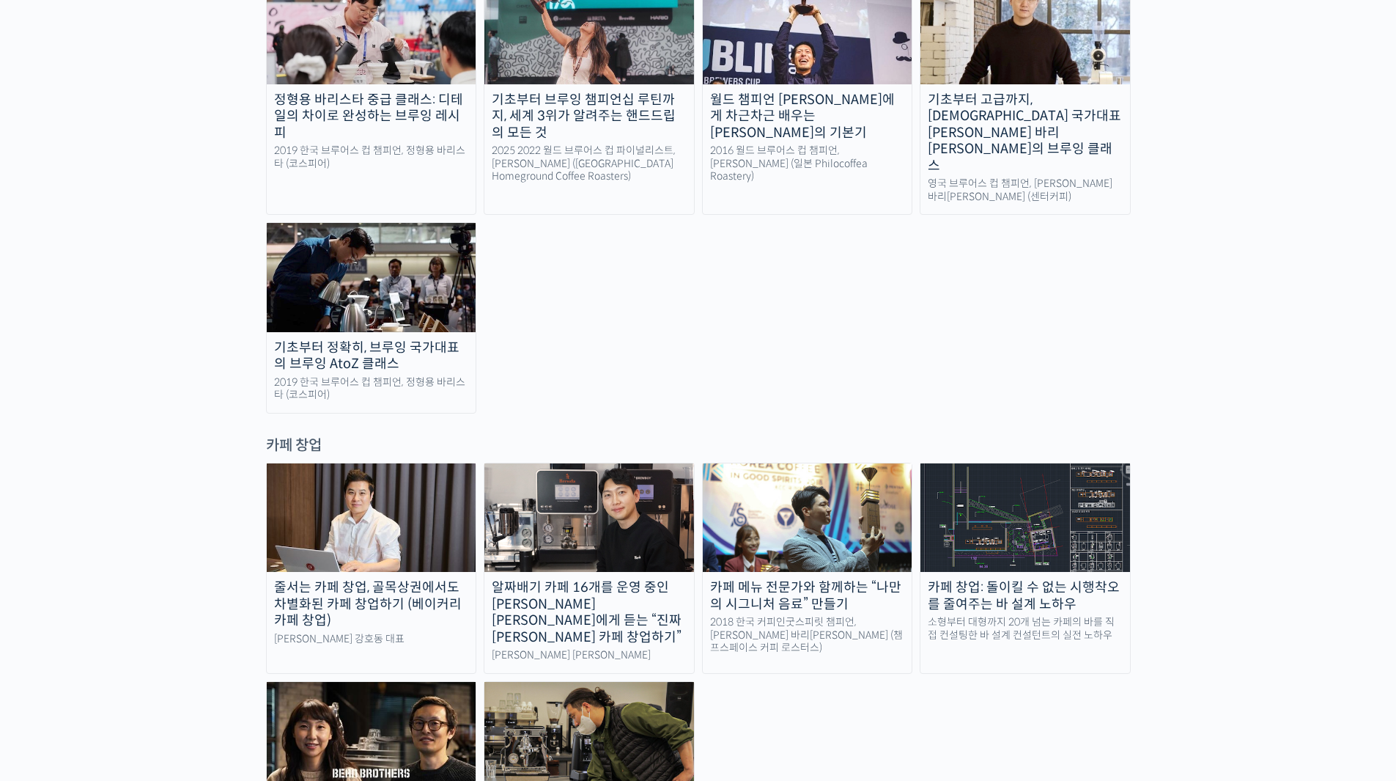
scroll to position [2554, 0]
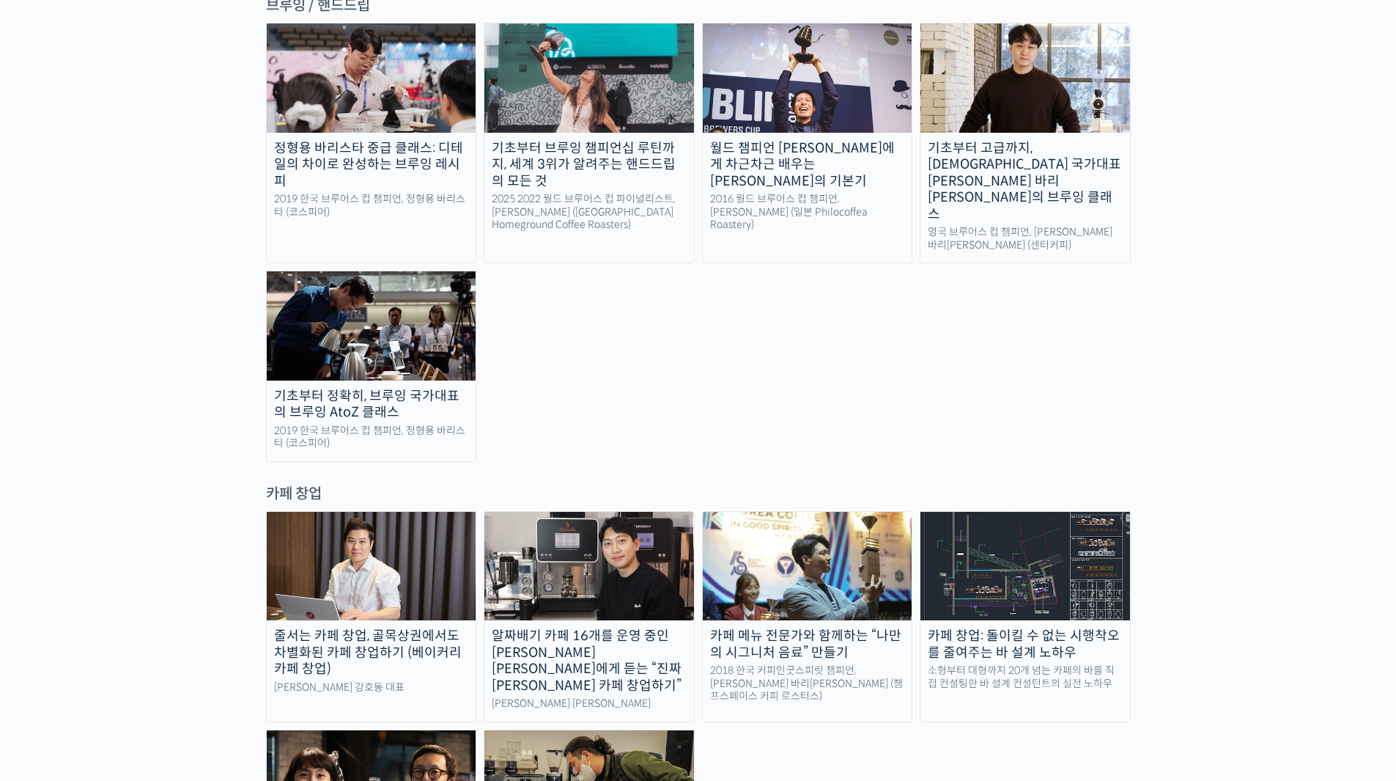
click at [818, 627] on div "카페 메뉴 전문가와 함께하는 “나만의 시그니처 음료” 만들기" at bounding box center [808, 643] width 210 height 33
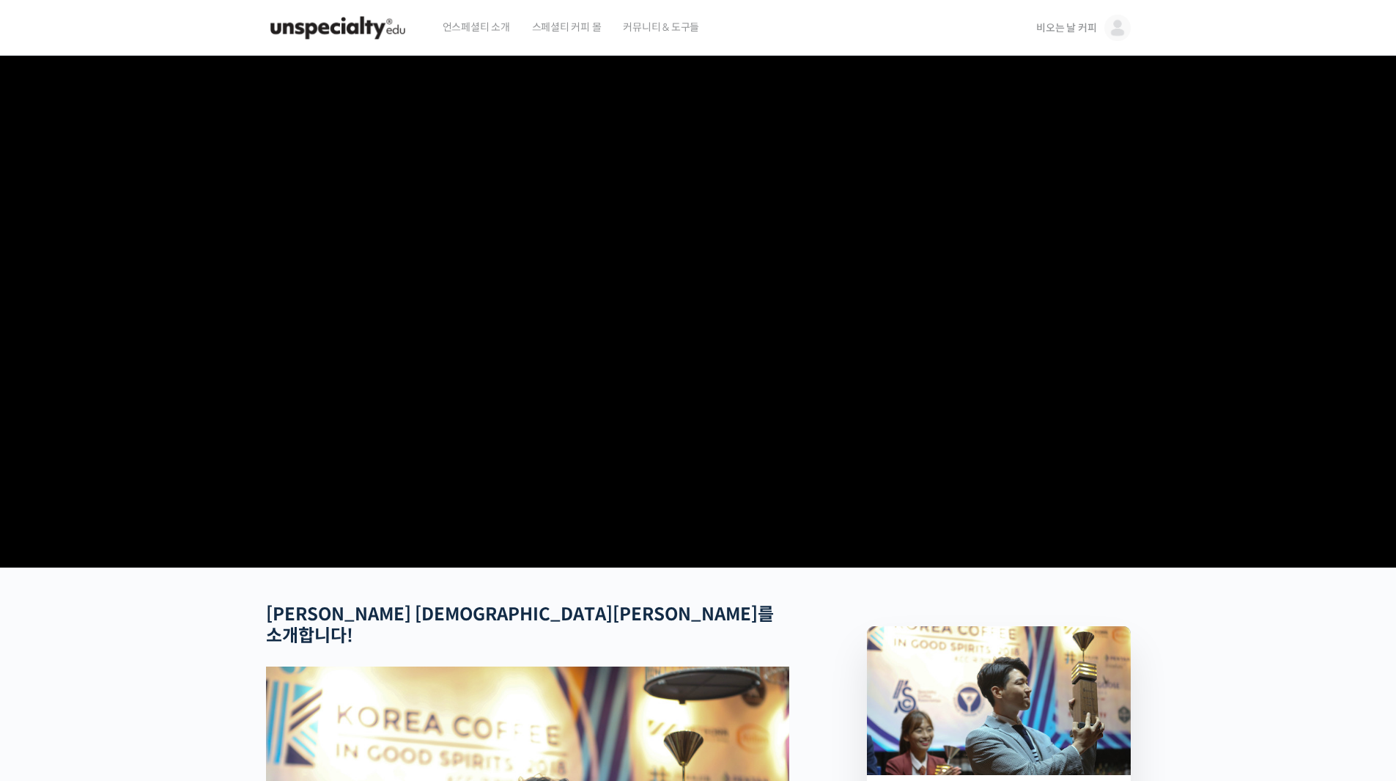
click at [386, 31] on img at bounding box center [338, 28] width 144 height 44
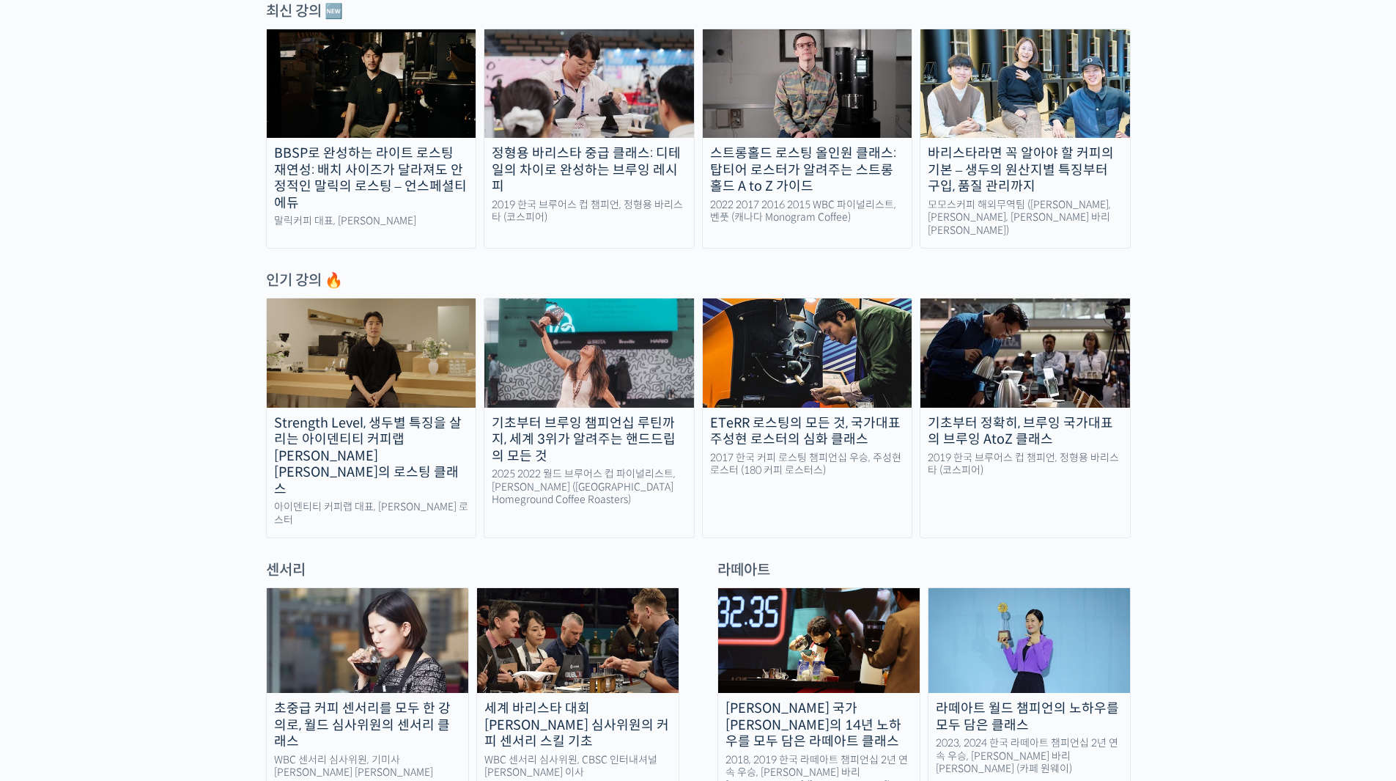
scroll to position [636, 0]
